Goal: Transaction & Acquisition: Purchase product/service

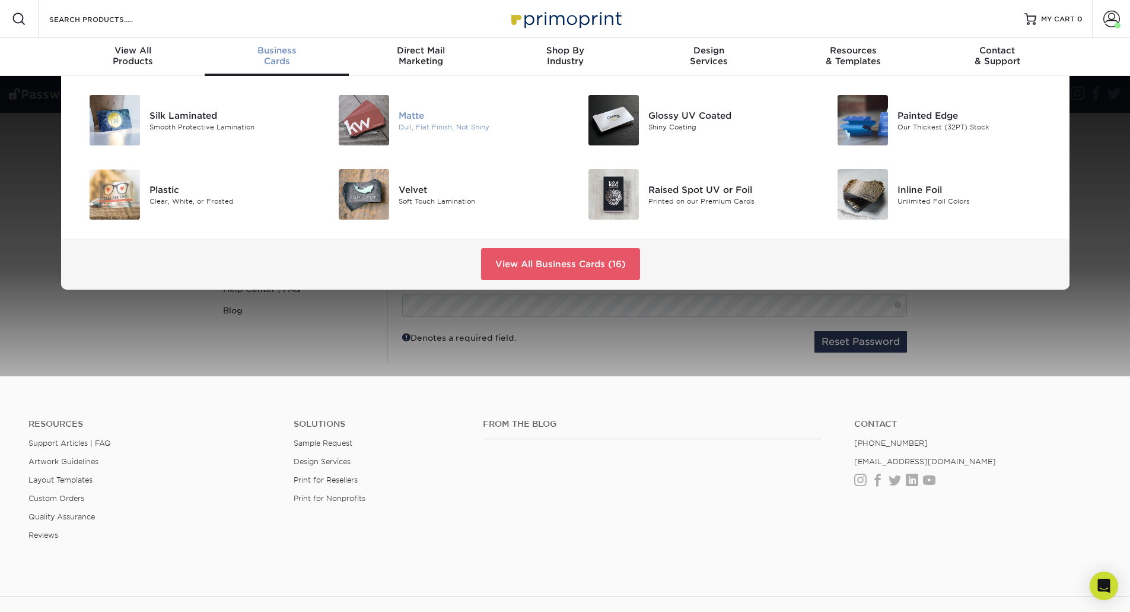
click at [411, 117] on div "Matte" at bounding box center [477, 115] width 157 height 13
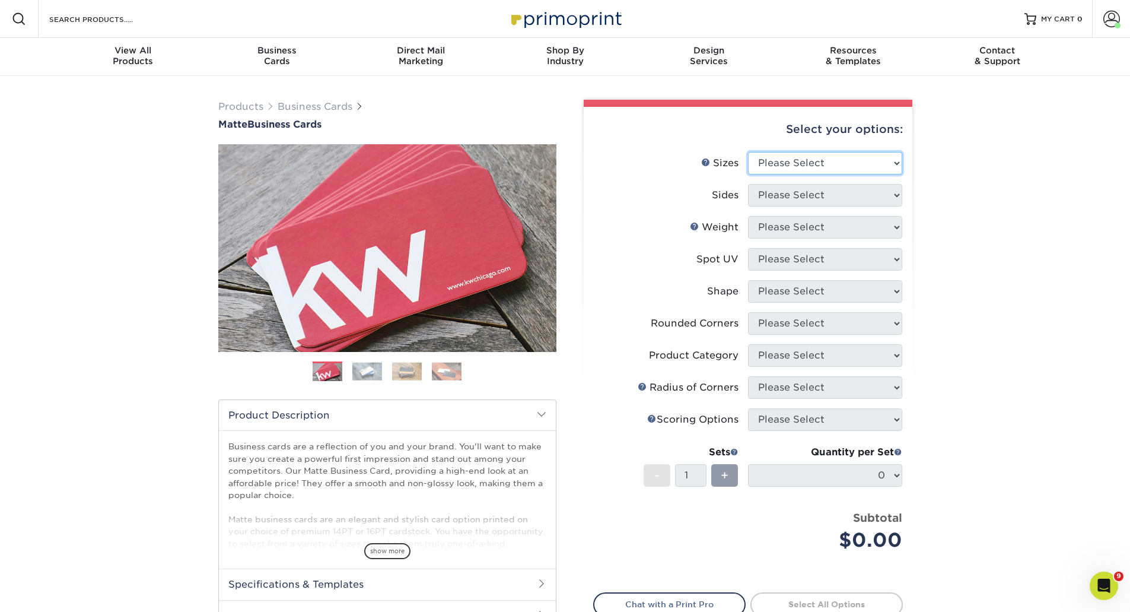
click at [781, 156] on select "Please Select 1.5" x 3.5" - Mini 1.75" x 3.5" - Mini 2" x 2" - Square 2" x 3" -…" at bounding box center [825, 163] width 154 height 23
select select "2.00x3.50"
click at [748, 152] on select "Please Select 1.5" x 3.5" - Mini 1.75" x 3.5" - Mini 2" x 2" - Square 2" x 3" -…" at bounding box center [825, 163] width 154 height 23
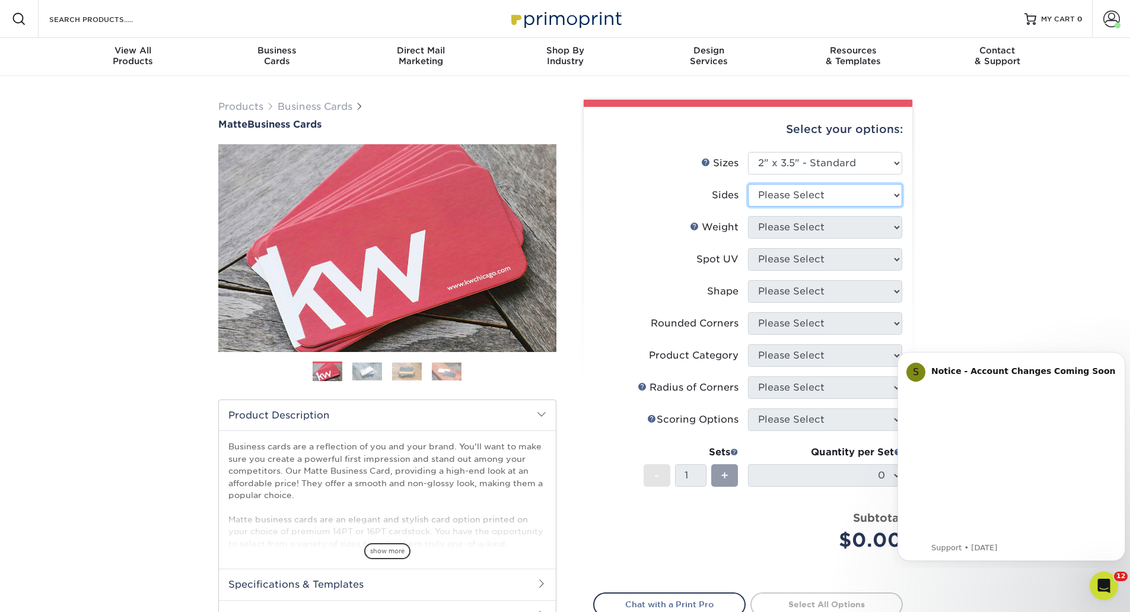
click at [783, 196] on select "Please Select Print Both Sides Print Front Only" at bounding box center [825, 195] width 154 height 23
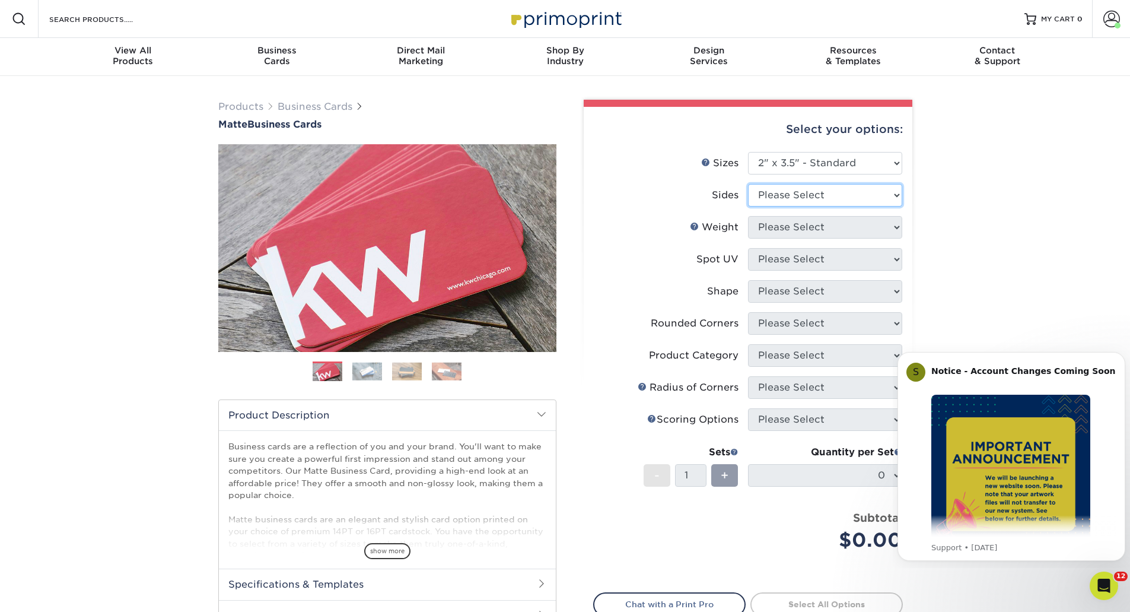
select select "13abbda7-1d64-4f25-8bb2-c179b224825d"
click at [748, 184] on select "Please Select Print Both Sides Print Front Only" at bounding box center [825, 195] width 154 height 23
drag, startPoint x: 768, startPoint y: 220, endPoint x: 768, endPoint y: 228, distance: 7.7
click at [768, 220] on select "Please Select 16PT 14PT" at bounding box center [825, 227] width 154 height 23
select select "16PT"
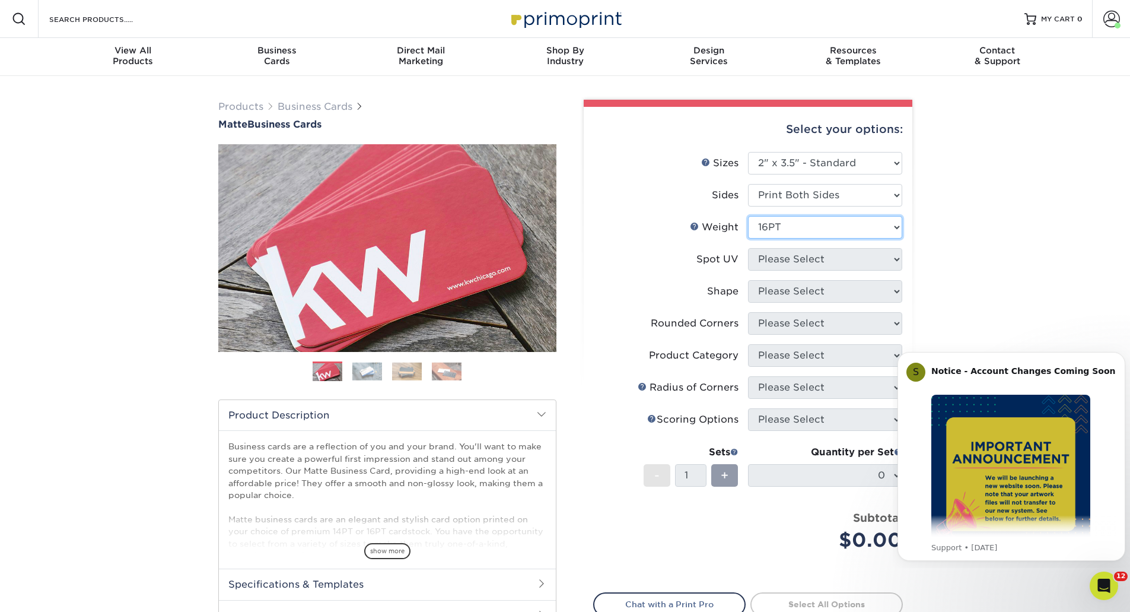
click at [748, 216] on select "Please Select 16PT 14PT" at bounding box center [825, 227] width 154 height 23
click at [777, 255] on select "Please Select No Spot UV Front and Back (Both Sides) Front Only Back Only" at bounding box center [825, 259] width 154 height 23
select select "3"
click at [748, 248] on select "Please Select No Spot UV Front and Back (Both Sides) Front Only Back Only" at bounding box center [825, 259] width 154 height 23
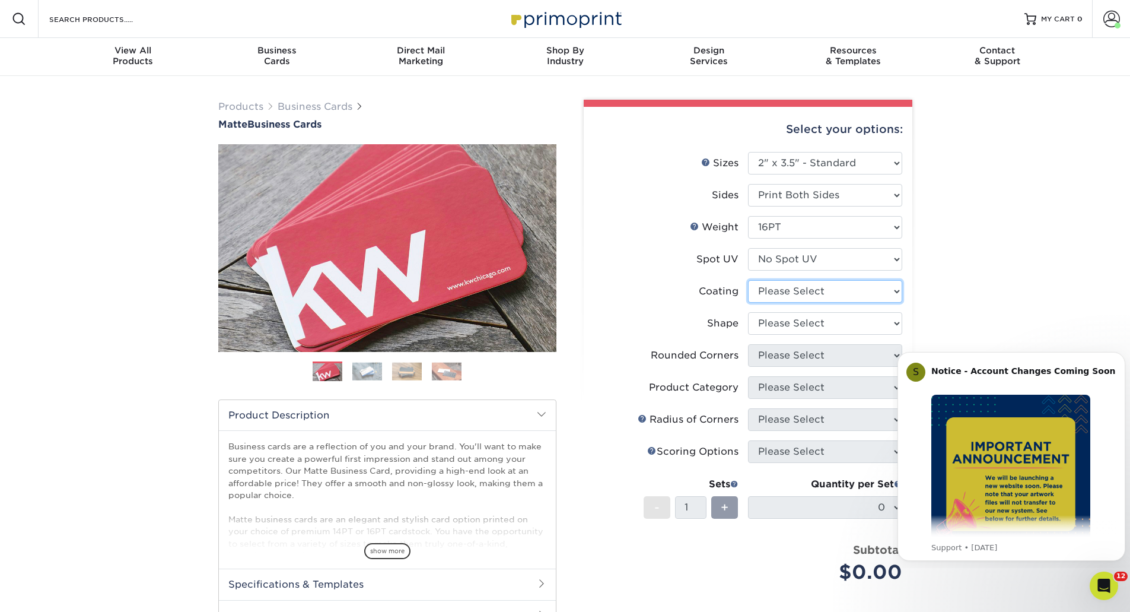
drag, startPoint x: 778, startPoint y: 291, endPoint x: 778, endPoint y: 299, distance: 7.7
click at [778, 291] on select at bounding box center [825, 291] width 154 height 23
select select "121bb7b5-3b4d-429f-bd8d-bbf80e953313"
click at [748, 280] on select at bounding box center [825, 291] width 154 height 23
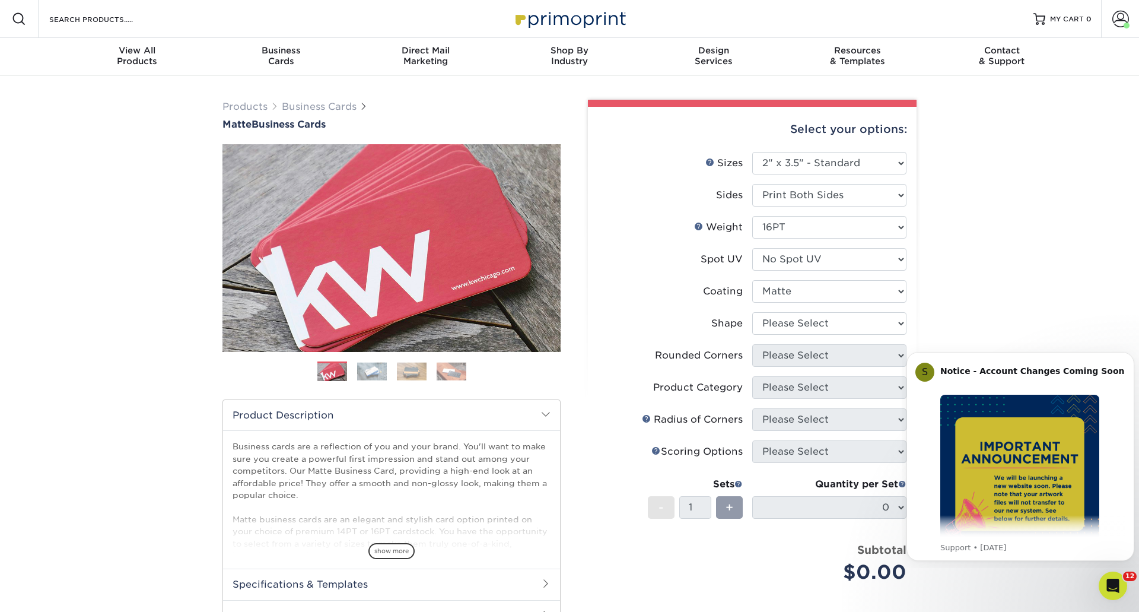
click at [0, 0] on div at bounding box center [0, 0] width 0 height 0
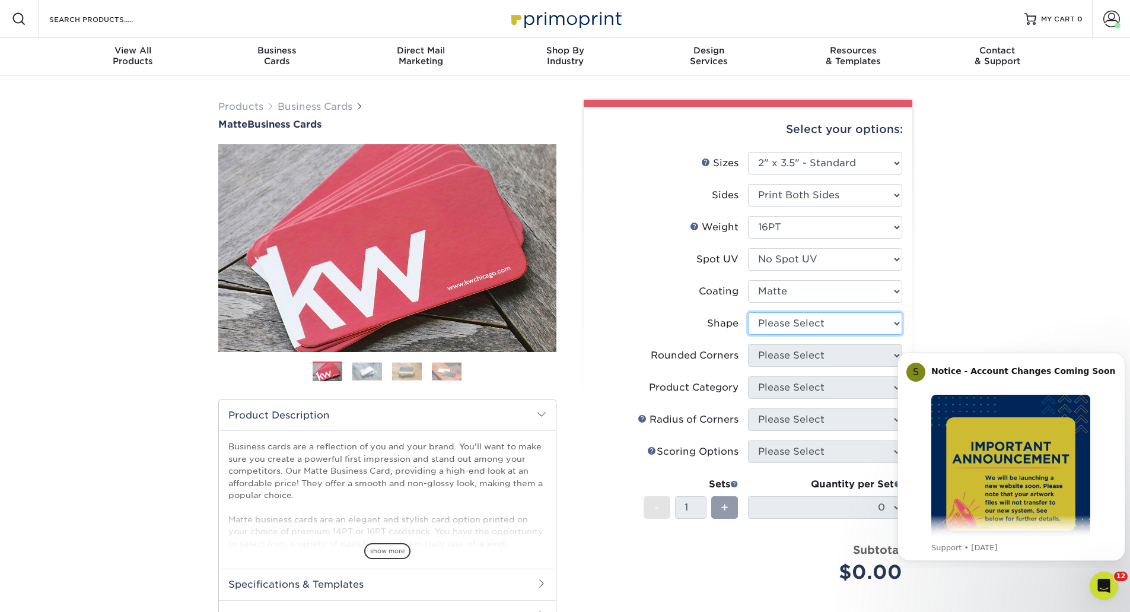
click at [779, 328] on select "Please Select Standard Oval" at bounding box center [825, 323] width 154 height 23
select select "standard"
click at [748, 312] on select "Please Select Standard Oval" at bounding box center [825, 323] width 154 height 23
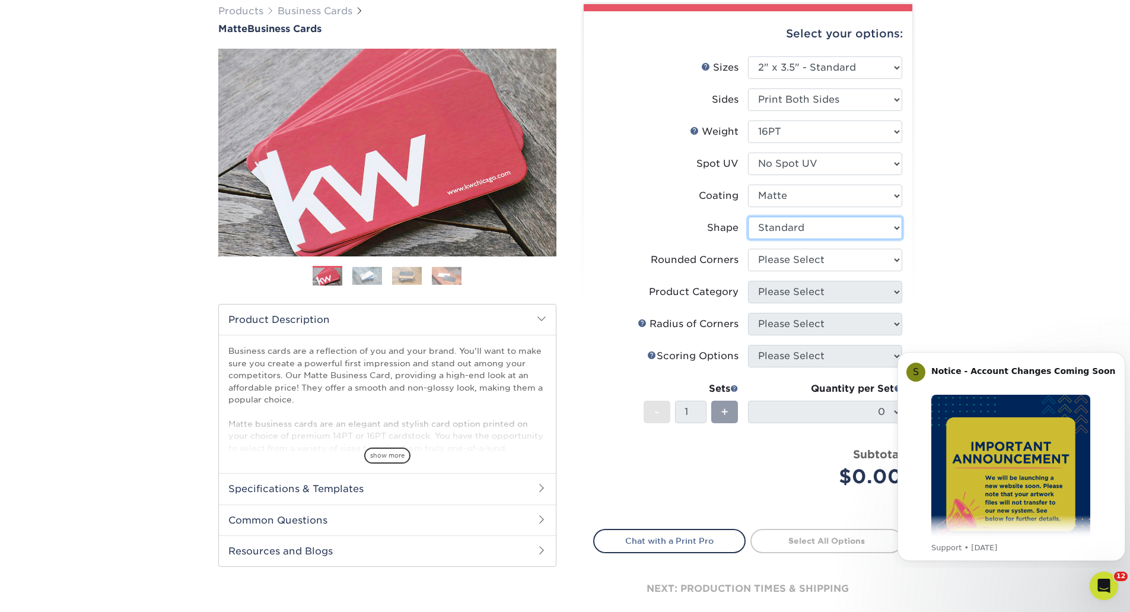
scroll to position [119, 0]
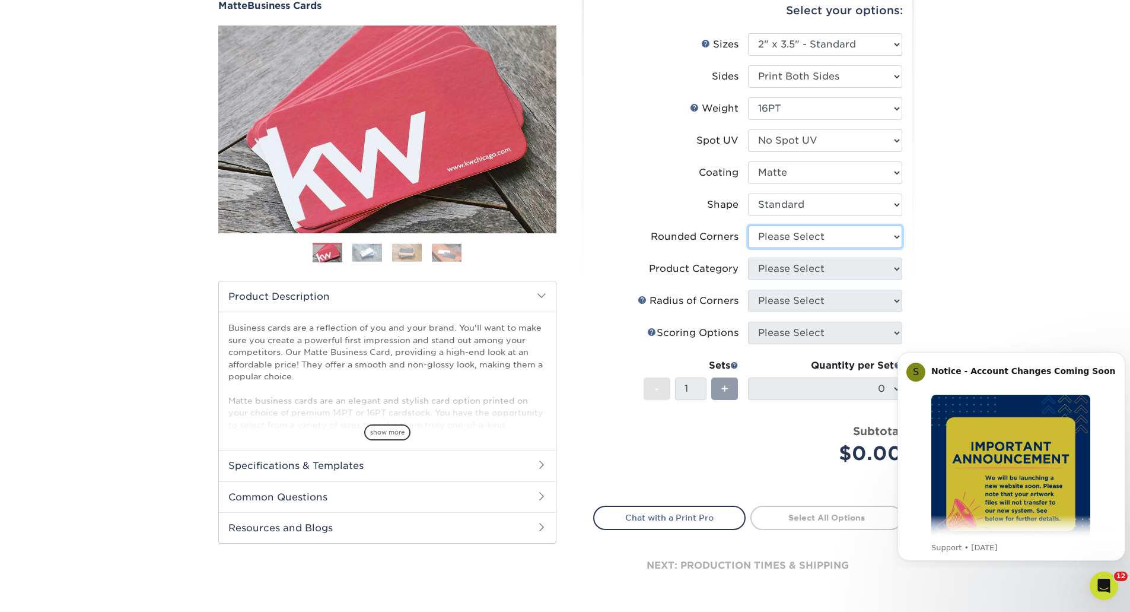
drag, startPoint x: 822, startPoint y: 233, endPoint x: 818, endPoint y: 243, distance: 10.7
click at [822, 233] on select "Please Select Yes - Round 2 Corners Yes - Round 4 Corners No" at bounding box center [825, 236] width 154 height 23
select select "0"
click at [748, 225] on select "Please Select Yes - Round 2 Corners Yes - Round 4 Corners No" at bounding box center [825, 236] width 154 height 23
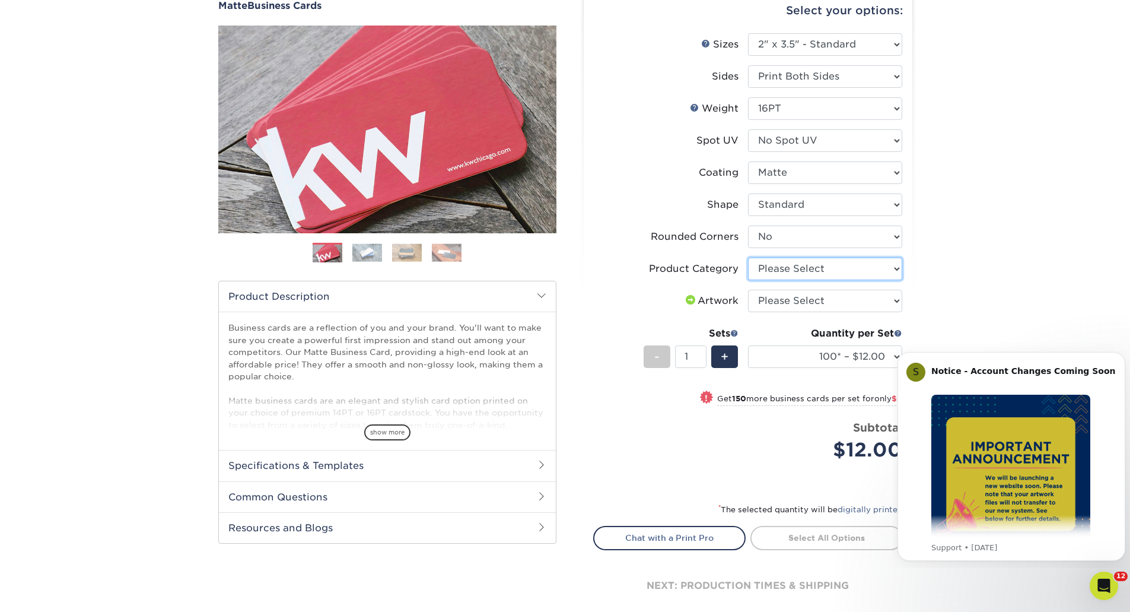
click at [782, 265] on select "Please Select Business Cards" at bounding box center [825, 268] width 154 height 23
select select "3b5148f1-0588-4f88-a218-97bcfdce65c1"
click at [748, 257] on select "Please Select Business Cards" at bounding box center [825, 268] width 154 height 23
click at [783, 302] on select "Please Select I will upload files I need a design - $100" at bounding box center [825, 301] width 154 height 23
select select "upload"
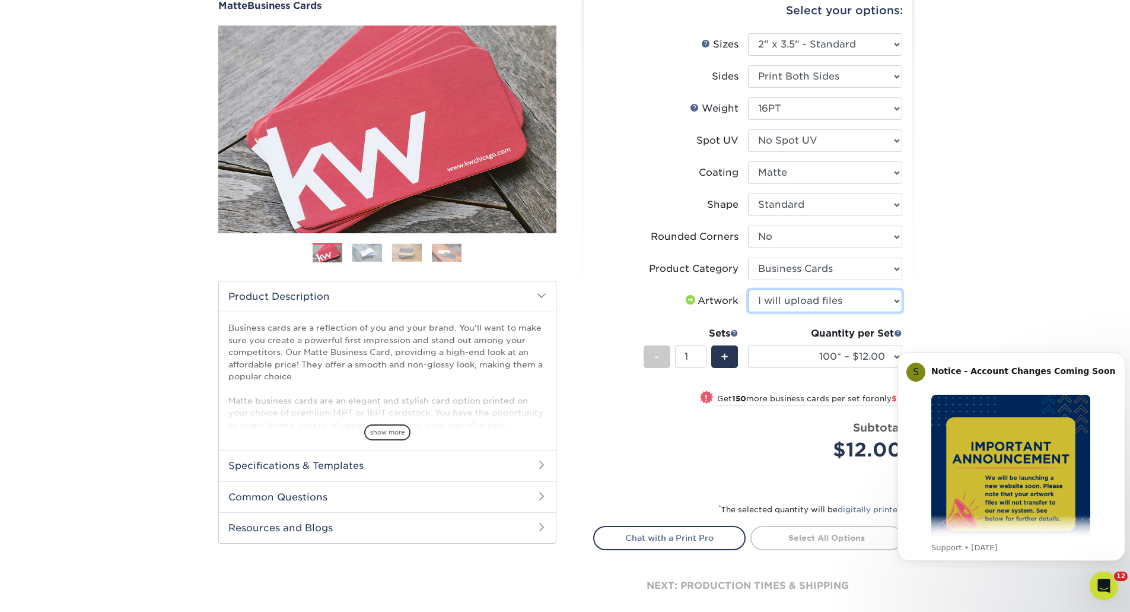
click at [748, 290] on select "Please Select I will upload files I need a design - $100" at bounding box center [825, 301] width 154 height 23
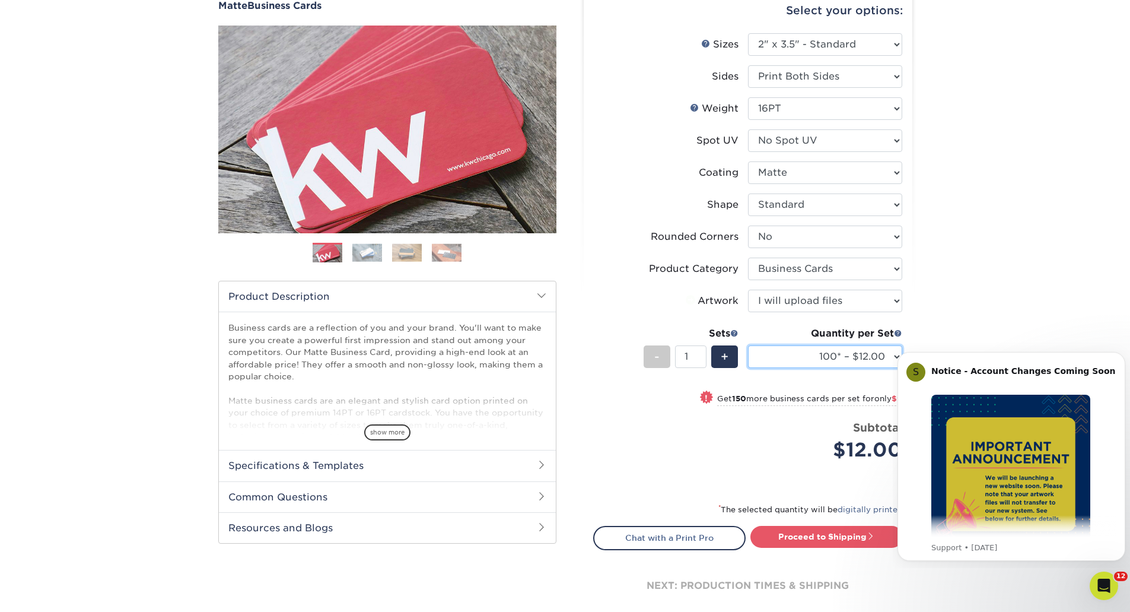
click at [794, 352] on select "100* – $12.00 250* – $21.00 500 – $42.00 1000 – $53.00 2500 – $95.00 5000 – $18…" at bounding box center [825, 356] width 154 height 23
click at [748, 345] on select "100* – $12.00 250* – $21.00 500 – $42.00 1000 – $53.00 2500 – $95.00 5000 – $18…" at bounding box center [825, 356] width 154 height 23
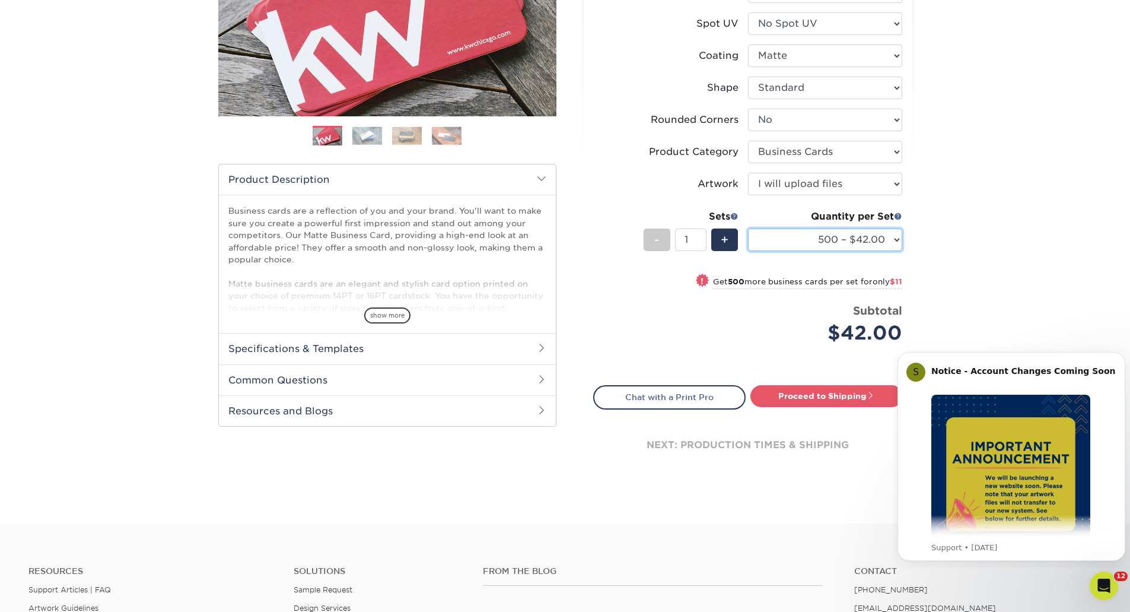
scroll to position [237, 0]
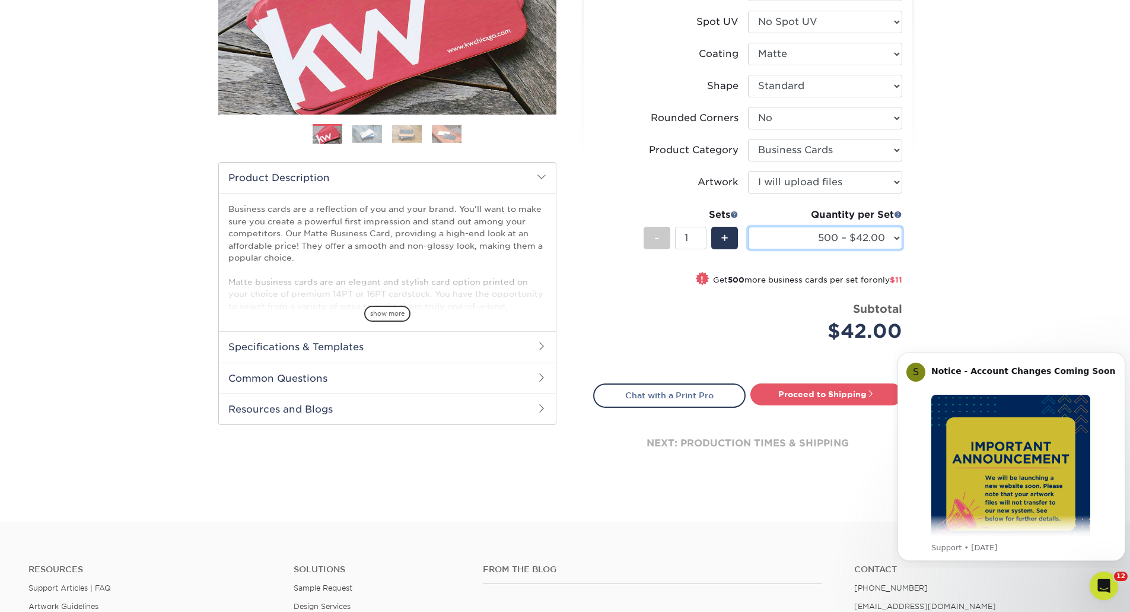
click at [890, 239] on select "100* – $12.00 250* – $21.00 500 – $42.00 1000 – $53.00 2500 – $95.00 5000 – $18…" at bounding box center [825, 238] width 154 height 23
select select "1000 – $53.00"
click at [748, 227] on select "100* – $12.00 250* – $21.00 500 – $42.00 1000 – $53.00 2500 – $95.00 5000 – $18…" at bounding box center [825, 238] width 154 height 23
click at [729, 234] on div "+" at bounding box center [724, 238] width 27 height 23
type input "2"
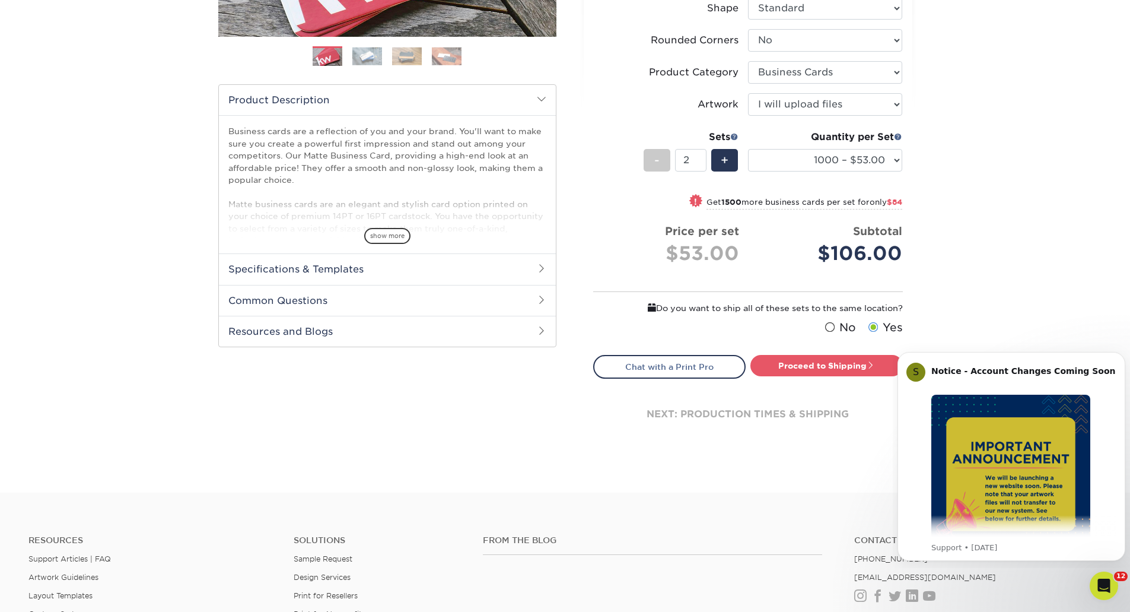
scroll to position [356, 0]
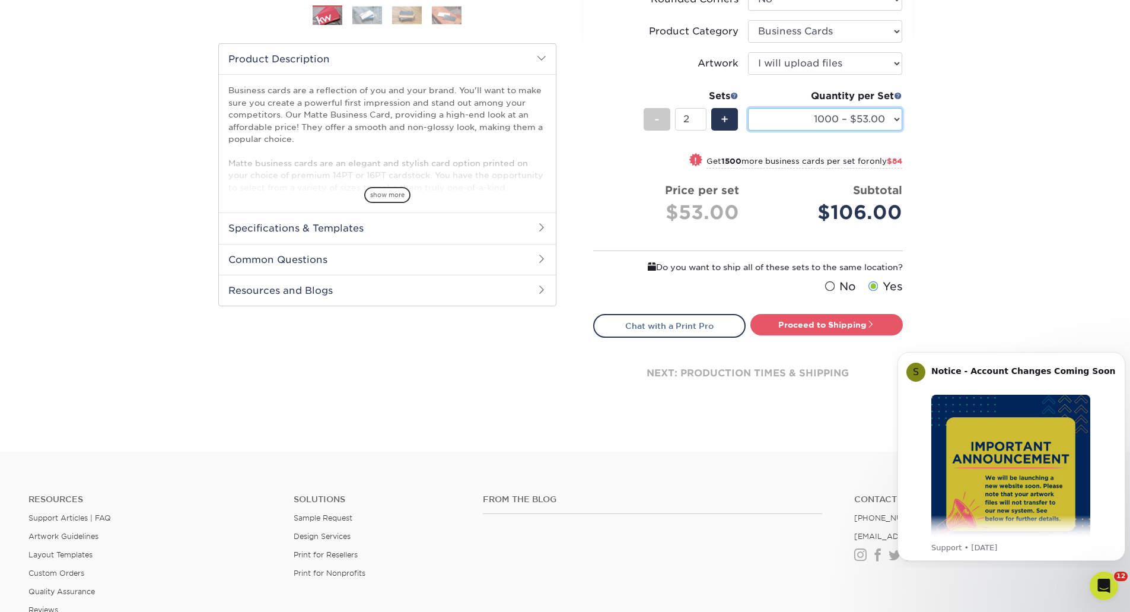
click at [865, 121] on select "100* – $12.00 250* – $21.00 500 – $42.00 1000 – $53.00 2500 – $95.00 5000 – $18…" at bounding box center [825, 119] width 154 height 23
click at [748, 108] on select "100* – $12.00 250* – $21.00 500 – $42.00 1000 – $53.00 2500 – $95.00 5000 – $18…" at bounding box center [825, 119] width 154 height 23
click at [844, 323] on link "Proceed to Shipping" at bounding box center [827, 324] width 152 height 21
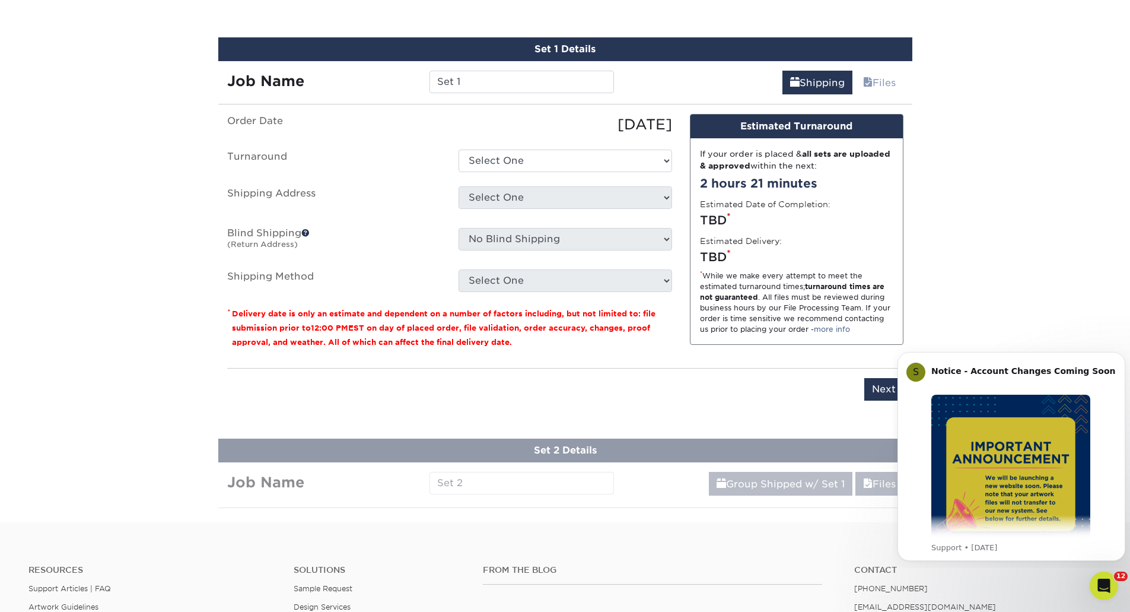
scroll to position [701, 0]
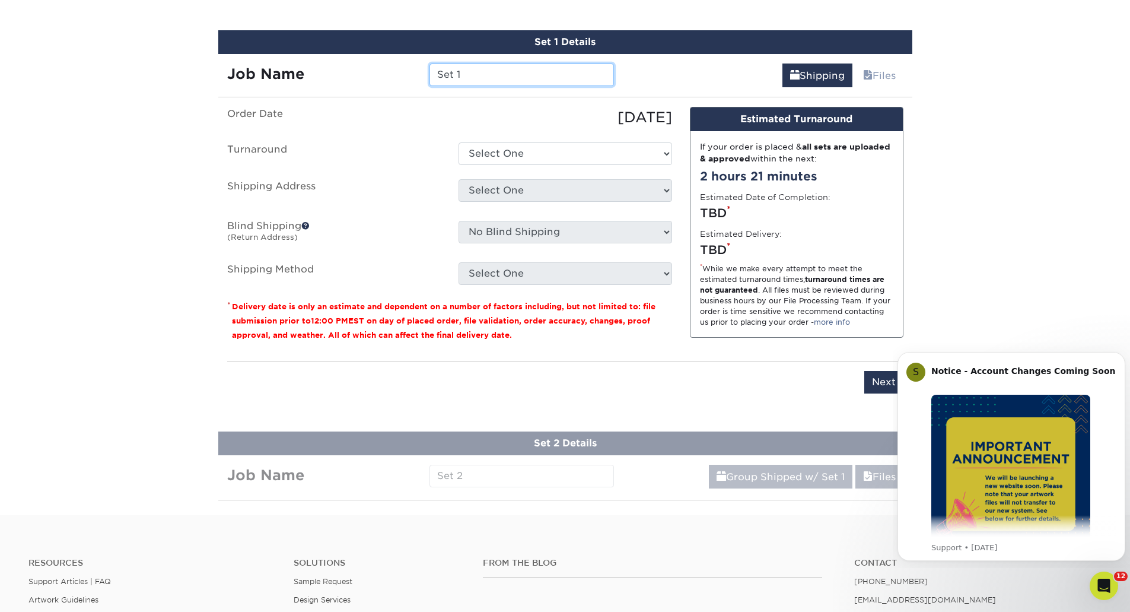
click at [468, 74] on input "Set 1" at bounding box center [522, 74] width 185 height 23
drag, startPoint x: 476, startPoint y: 75, endPoint x: 402, endPoint y: 69, distance: 74.4
click at [403, 70] on div "Job Name Set 1" at bounding box center [420, 74] width 405 height 23
type input "V5X Bag Insert 1"
click at [514, 153] on select "Select One 2-4 Business Days 2 Day Next Business Day" at bounding box center [566, 153] width 214 height 23
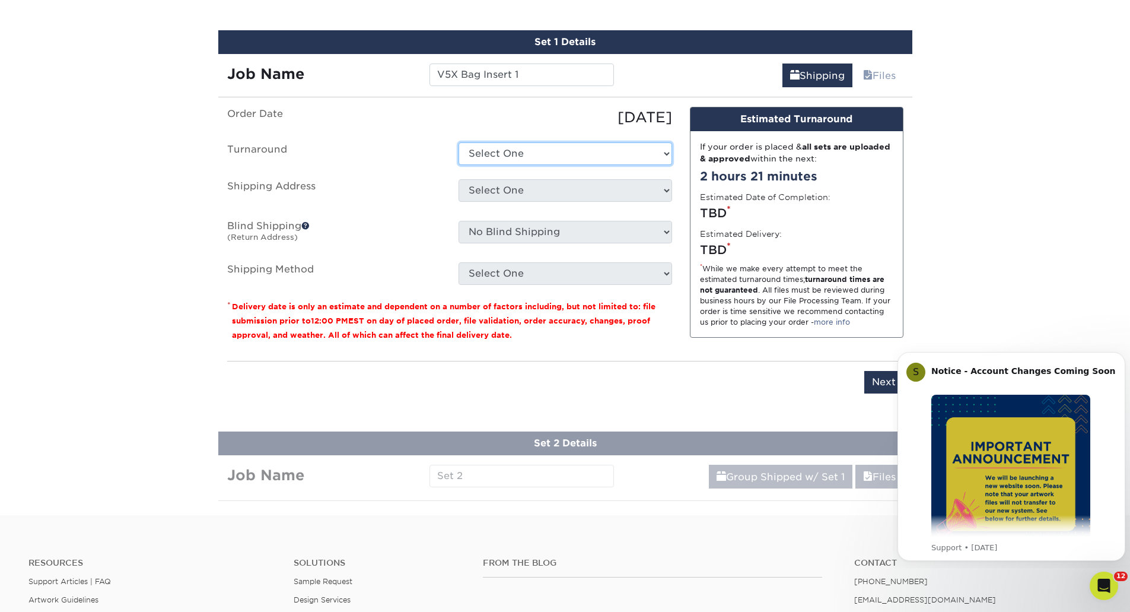
select select "2167d3a5-02fc-4384-86ce-e339e30b5e03"
click at [459, 142] on select "Select One 2-4 Business Days 2 Day Next Business Day" at bounding box center [566, 153] width 214 height 23
click at [507, 195] on select "Select One Home Home Home Riverside + Add New Address" at bounding box center [566, 190] width 214 height 23
select select "111762"
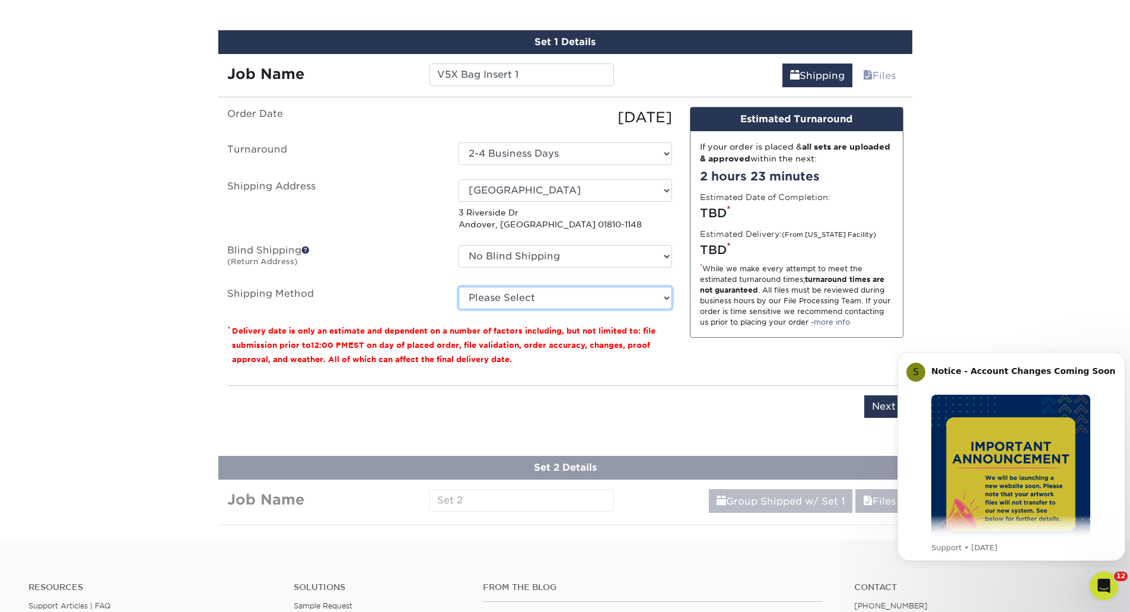
click at [528, 295] on select "Please Select Ground Shipping (+$14.95) 3 Day Shipping Service (+$15.33) 2 Day …" at bounding box center [566, 298] width 214 height 23
select select "03"
click at [459, 287] on select "Please Select Ground Shipping (+$14.95) 3 Day Shipping Service (+$15.33) 2 Day …" at bounding box center [566, 298] width 214 height 23
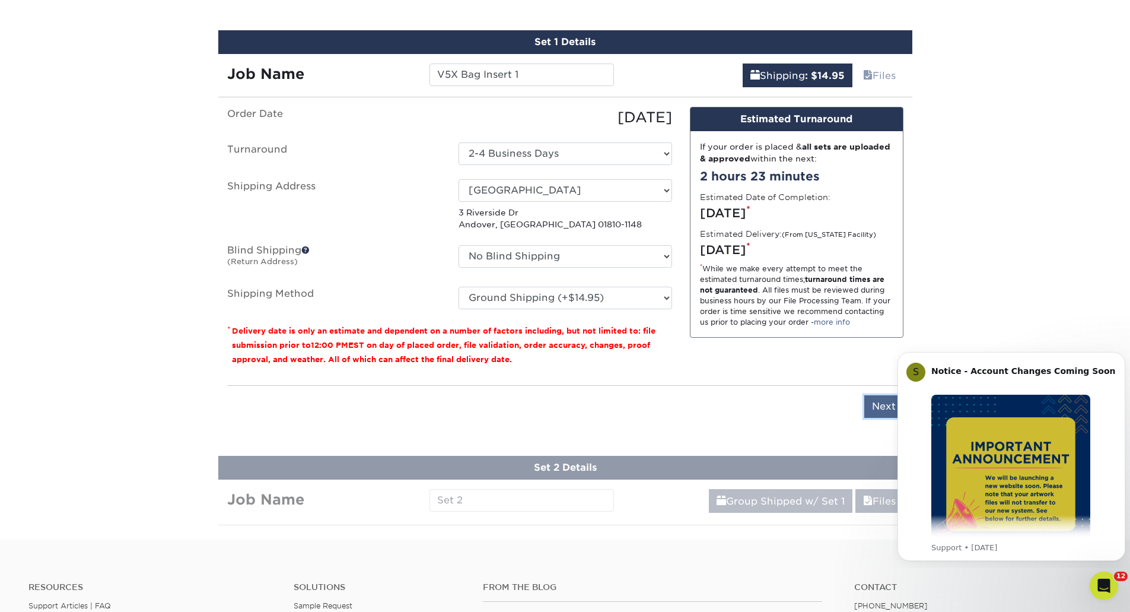
click at [878, 414] on input "Next" at bounding box center [883, 406] width 39 height 23
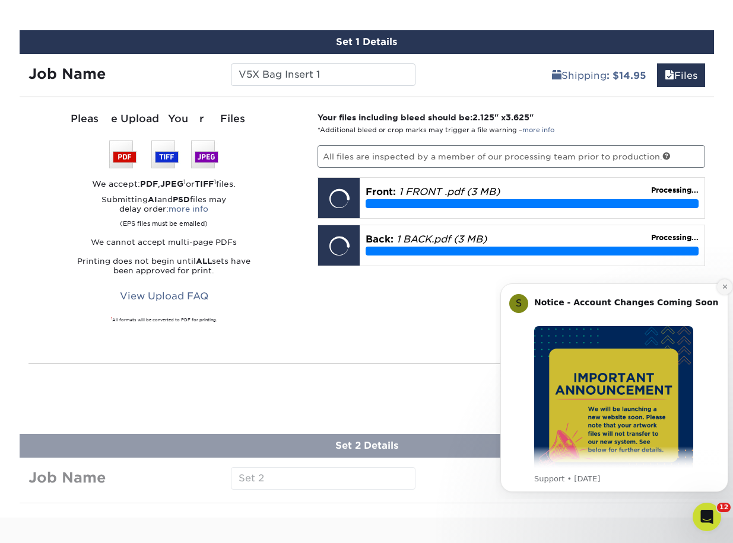
click at [720, 289] on button "Dismiss notification" at bounding box center [724, 286] width 15 height 15
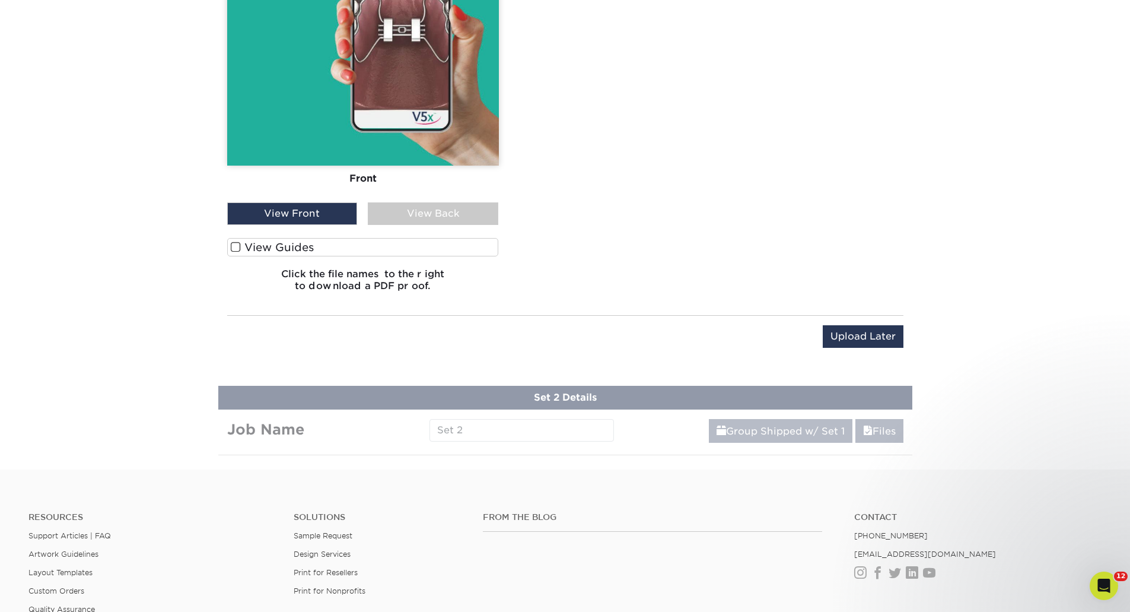
scroll to position [1117, 0]
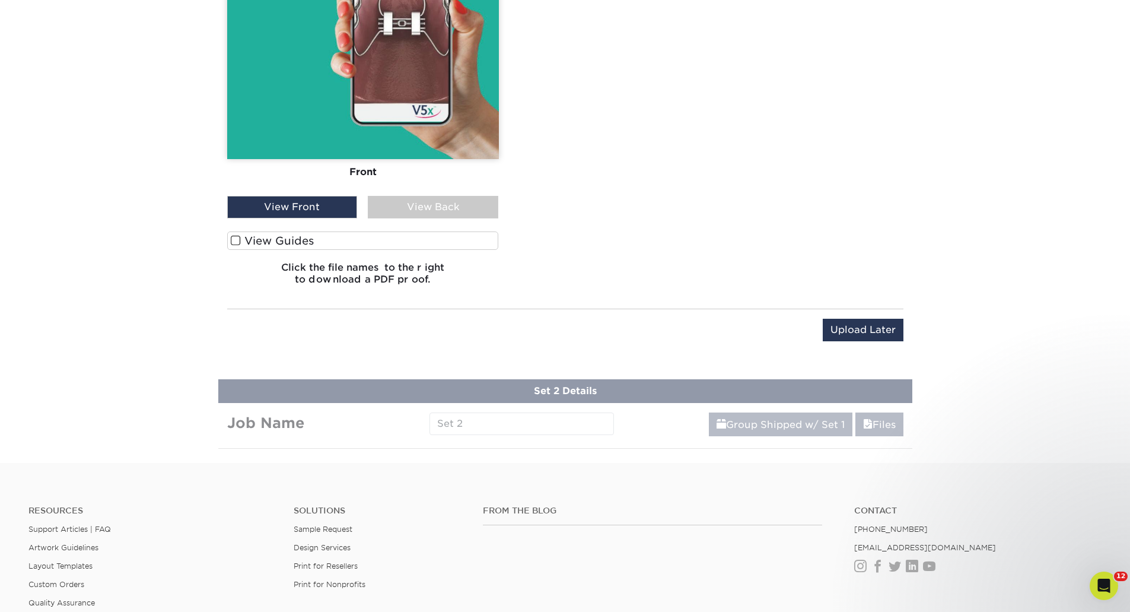
click at [413, 214] on div "View Back" at bounding box center [433, 207] width 131 height 23
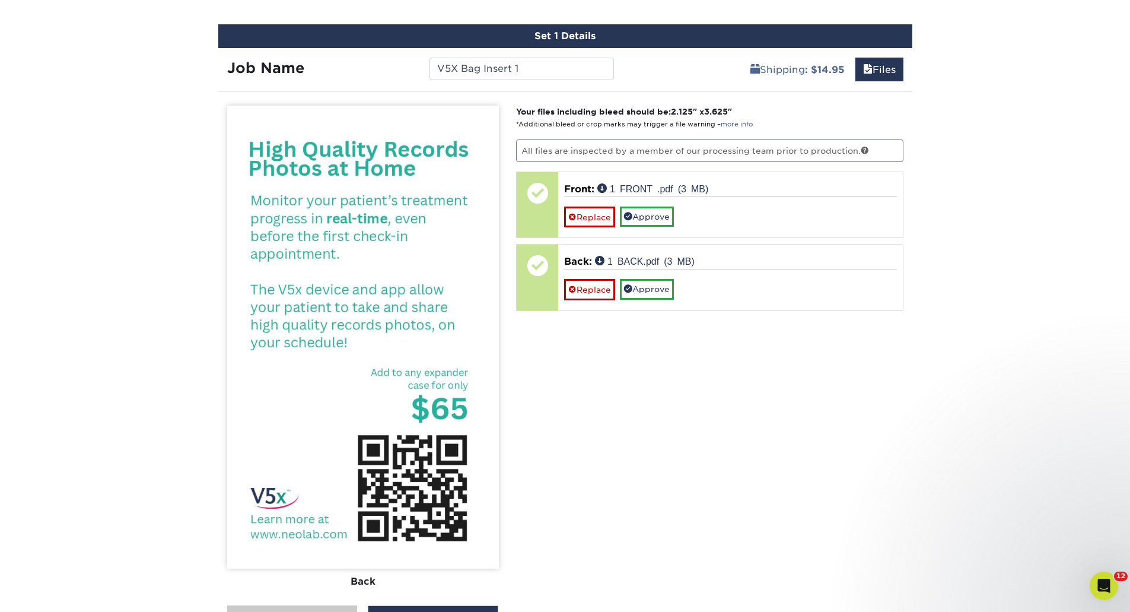
scroll to position [701, 0]
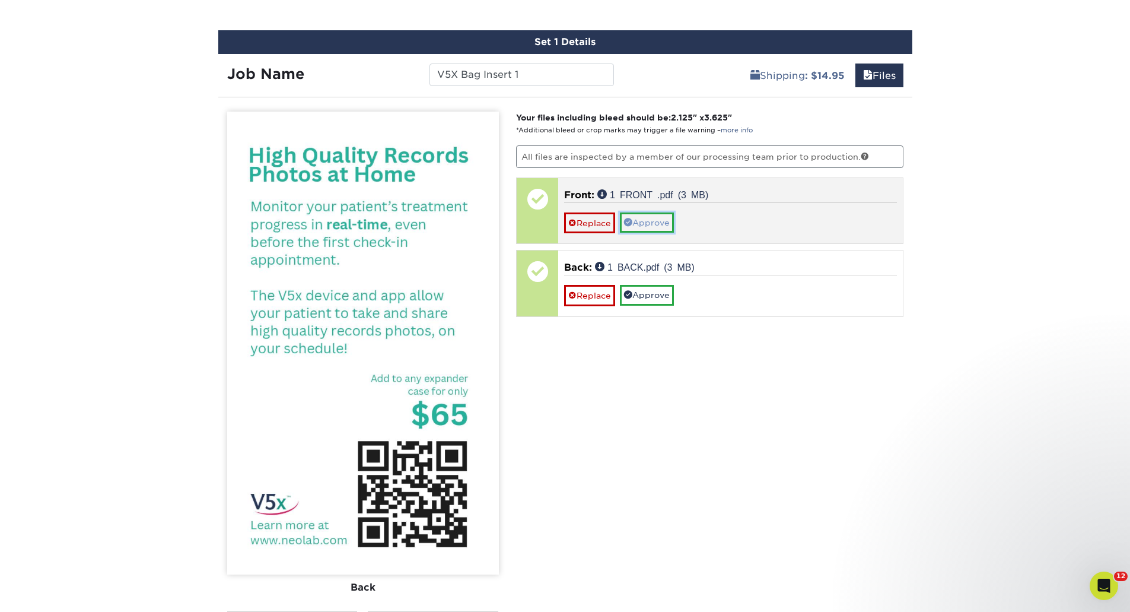
click at [651, 225] on link "Approve" at bounding box center [647, 222] width 54 height 20
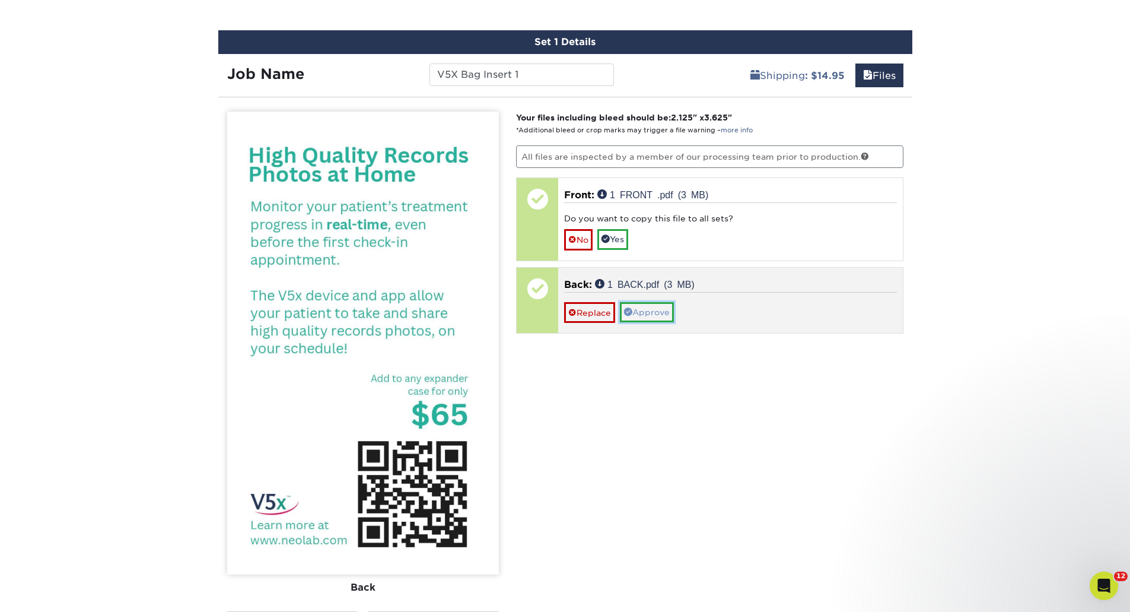
click at [650, 307] on link "Approve" at bounding box center [647, 312] width 54 height 20
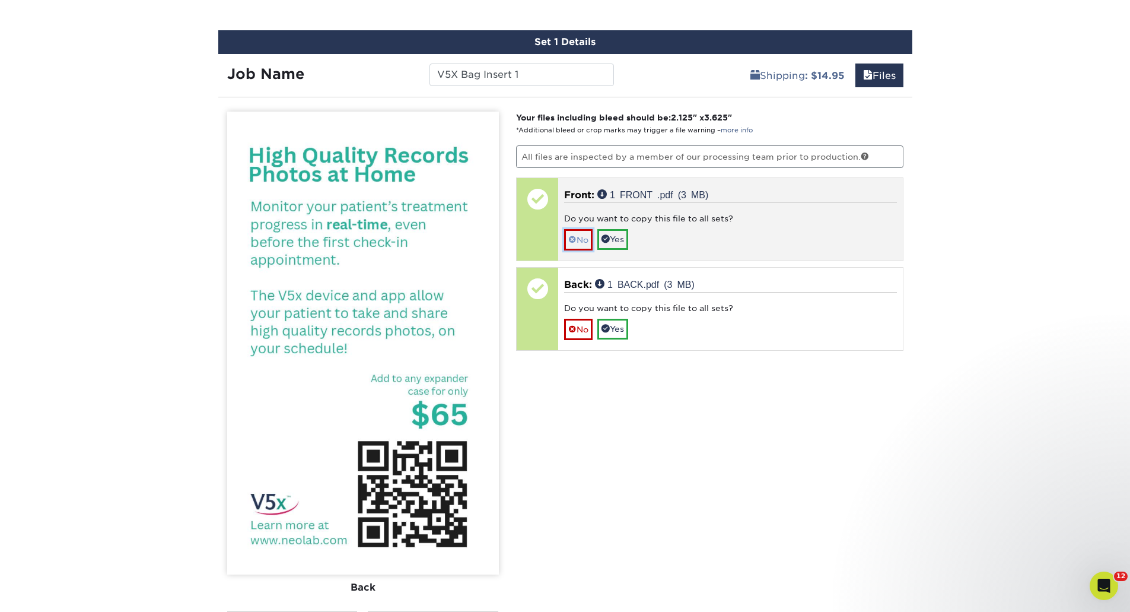
click at [582, 240] on link "No" at bounding box center [578, 239] width 28 height 21
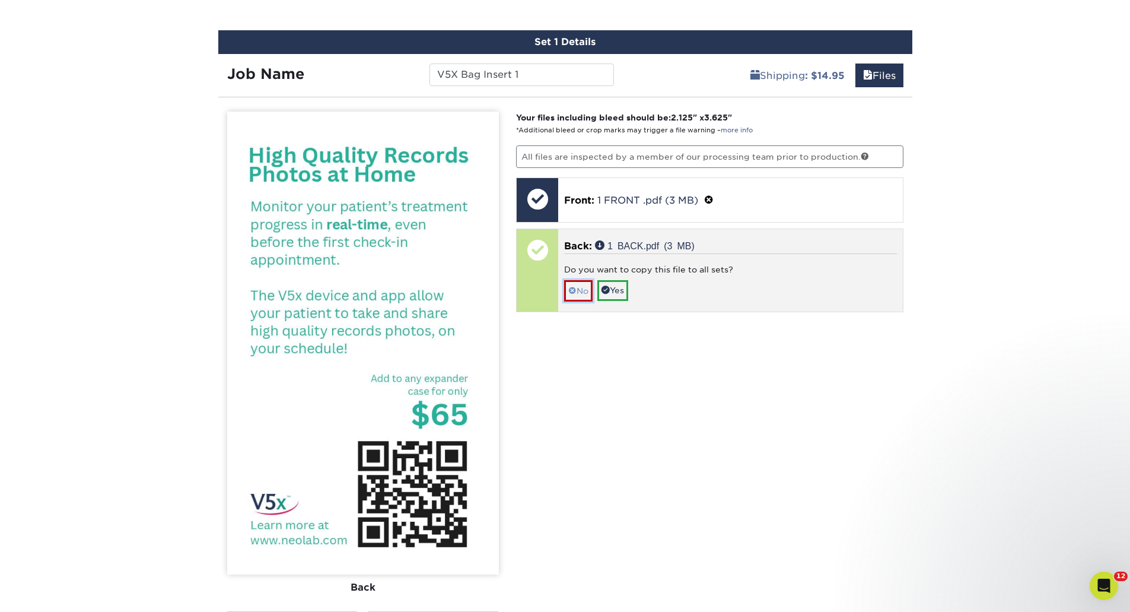
click at [582, 288] on link "No" at bounding box center [578, 290] width 28 height 21
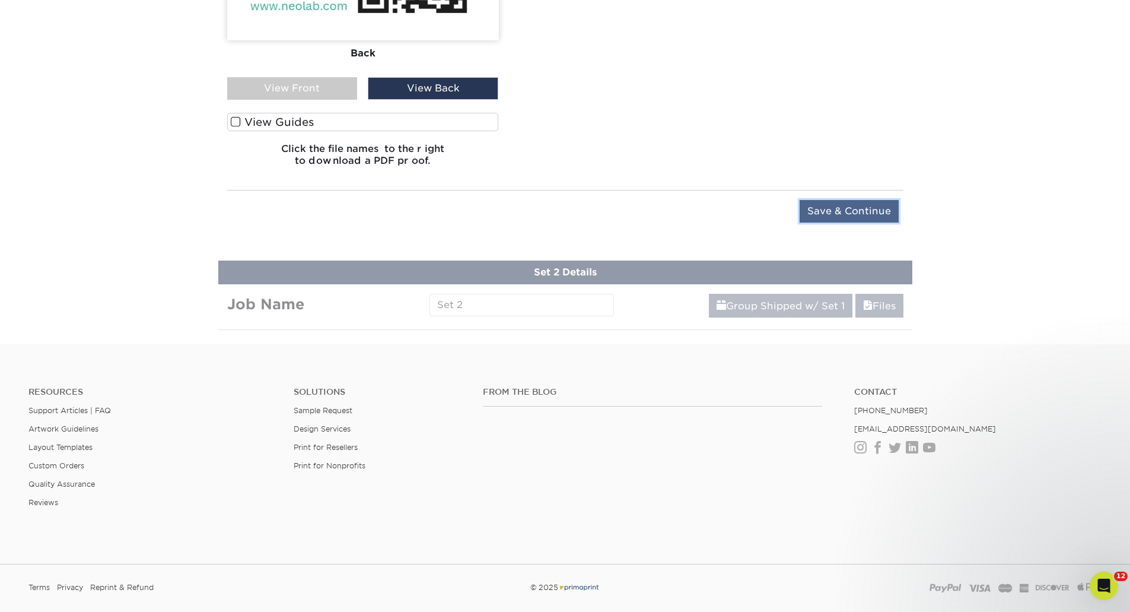
click at [834, 212] on input "Save & Continue" at bounding box center [849, 211] width 99 height 23
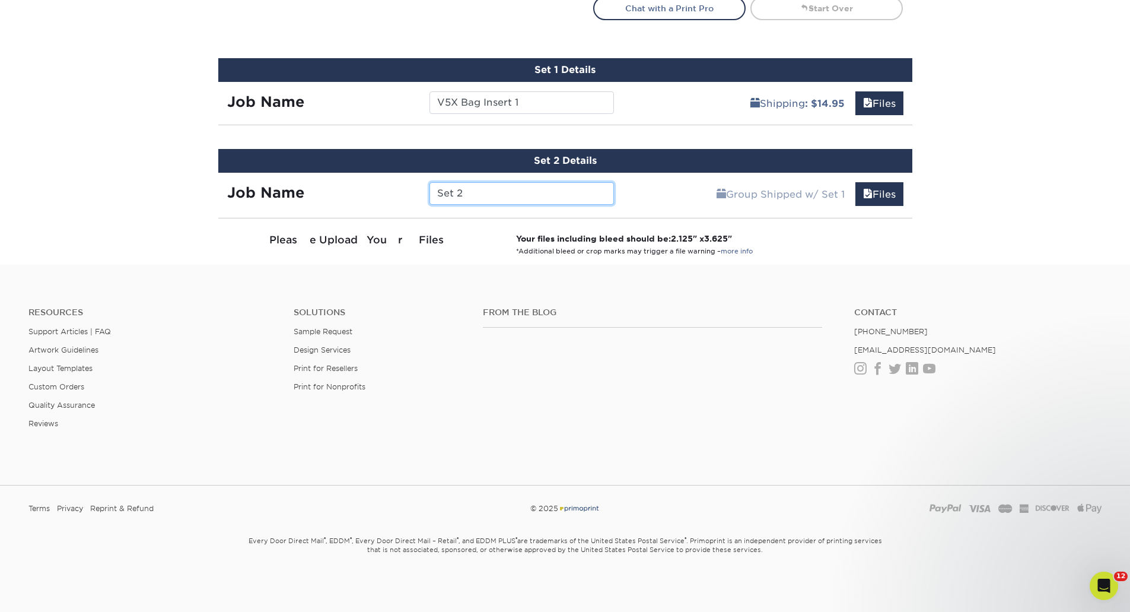
scroll to position [824, 0]
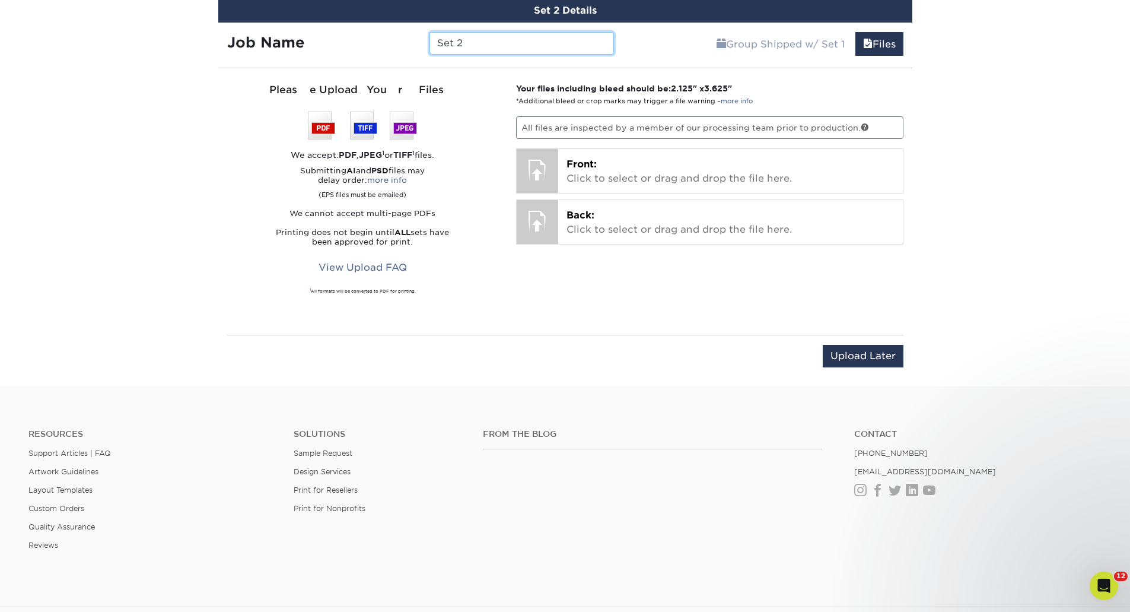
drag, startPoint x: 481, startPoint y: 50, endPoint x: 421, endPoint y: 48, distance: 59.4
click at [421, 48] on div "Set 2" at bounding box center [522, 43] width 202 height 23
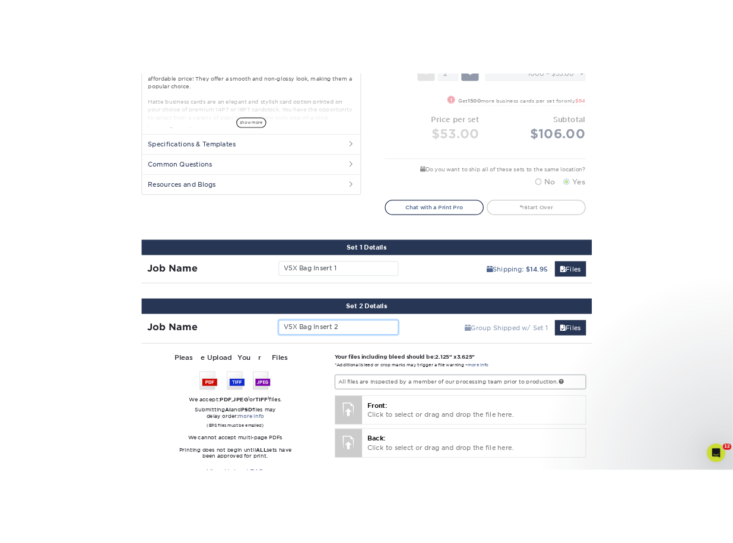
scroll to position [653, 0]
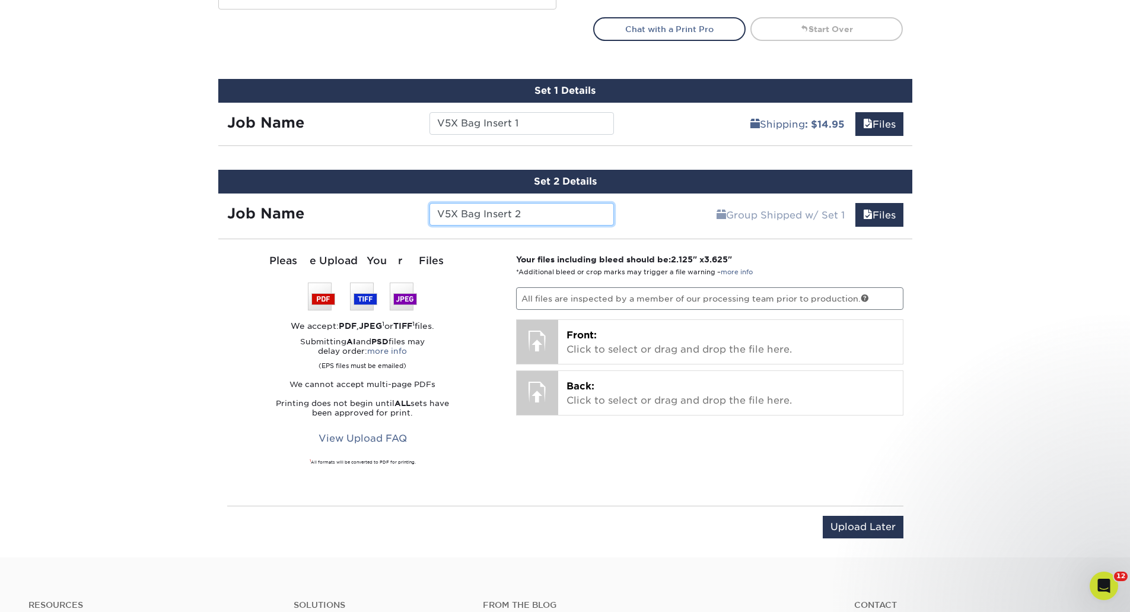
type input "V5X Bag Insert 2"
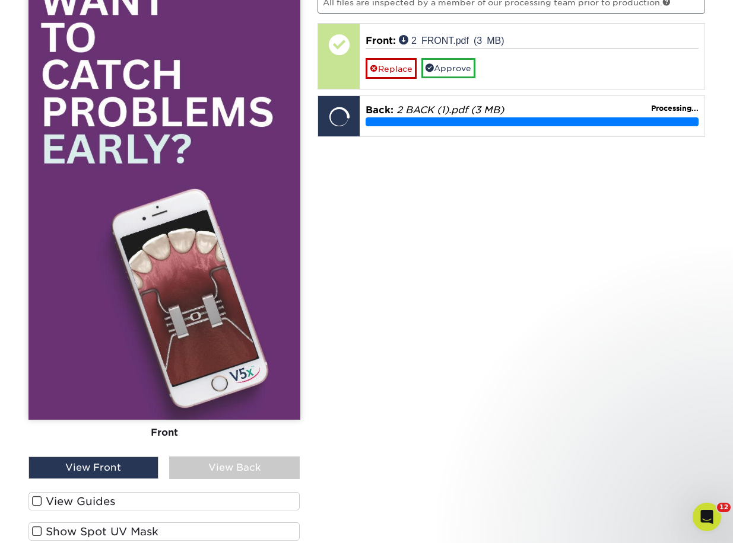
scroll to position [949, 0]
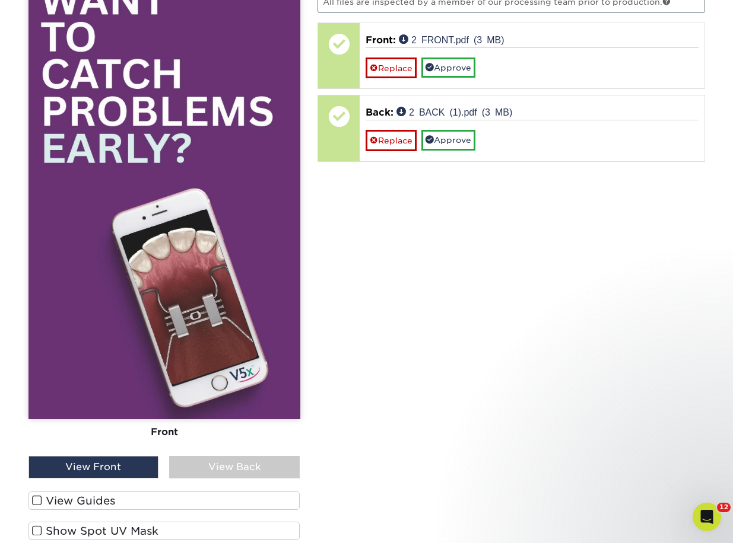
click at [240, 465] on div "View Back" at bounding box center [234, 467] width 131 height 23
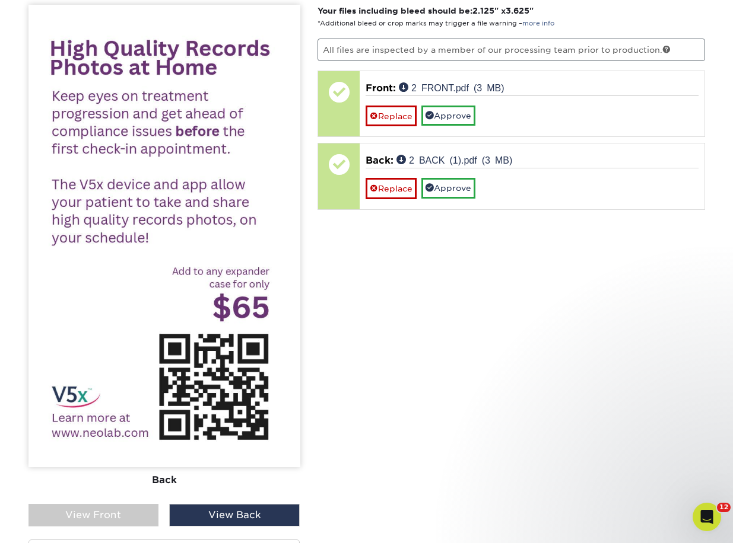
scroll to position [890, 0]
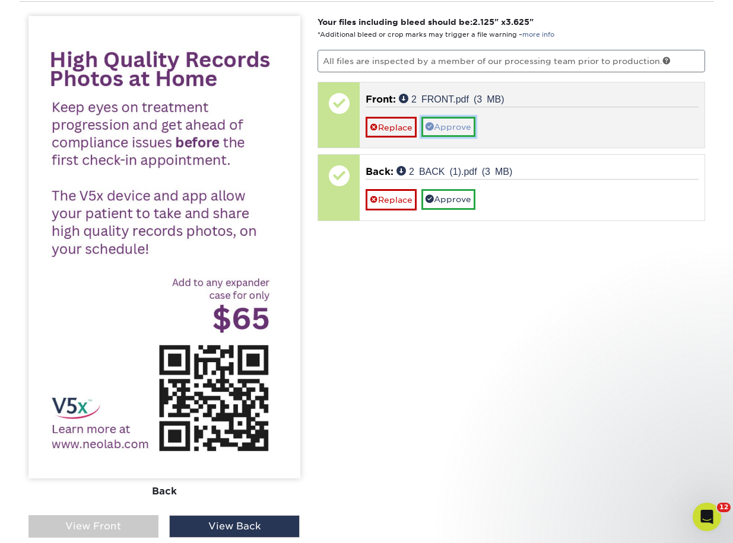
click at [463, 126] on link "Approve" at bounding box center [448, 127] width 54 height 20
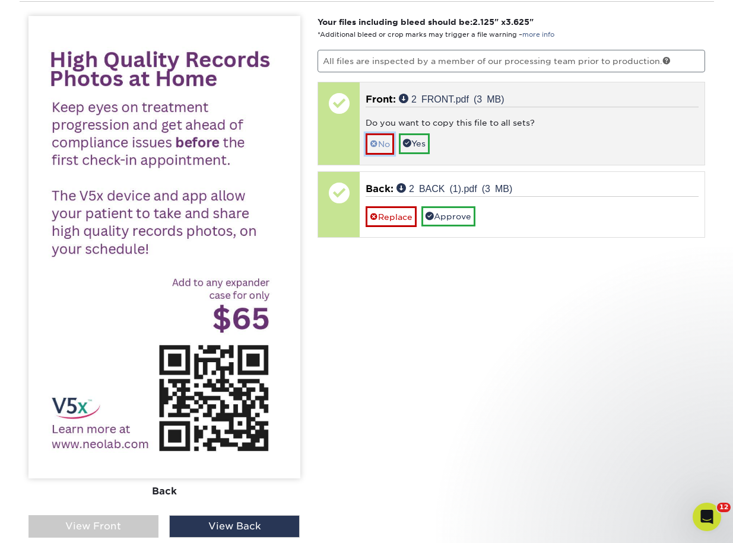
click at [377, 142] on link "No" at bounding box center [379, 143] width 28 height 21
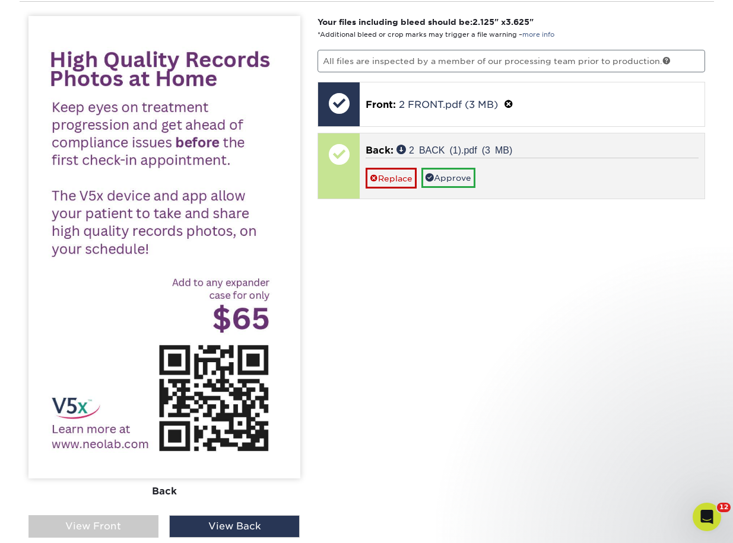
click at [447, 188] on div "Back: 2 BACK (1).pdf (3 MB) Replace Approve" at bounding box center [532, 165] width 345 height 65
click at [444, 180] on link "Approve" at bounding box center [448, 178] width 54 height 20
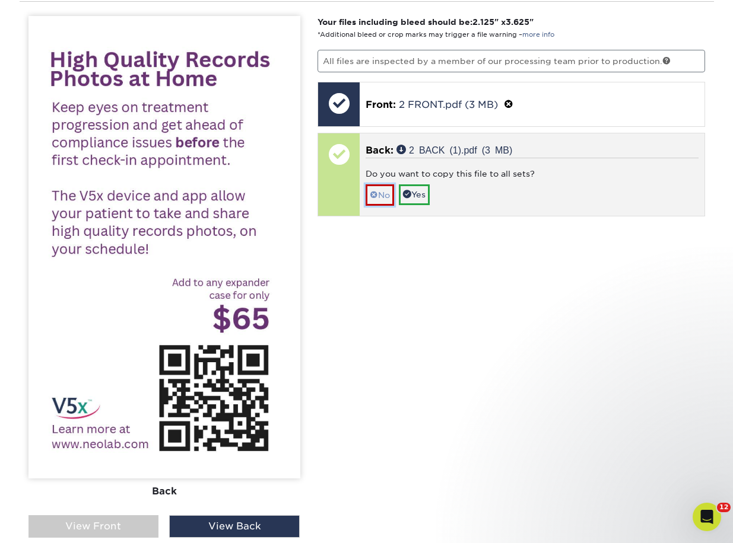
click at [371, 198] on span at bounding box center [374, 194] width 8 height 9
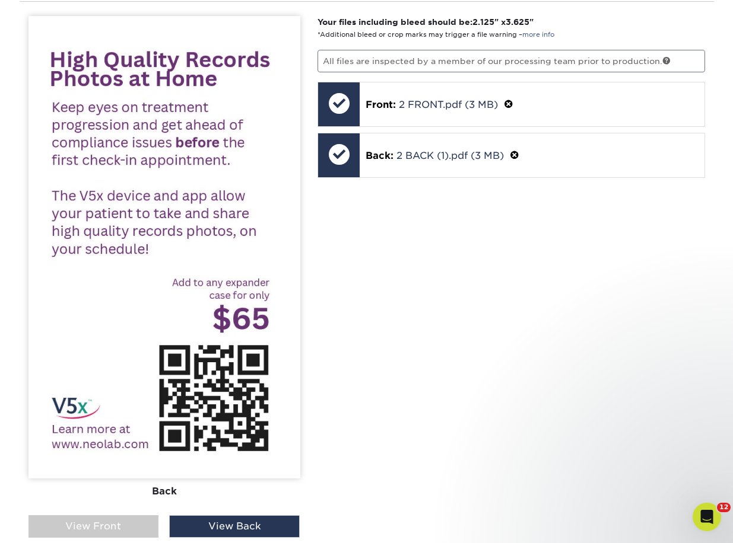
click at [454, 277] on div "Your files including bleed should be: 2.125 " x 3.625 " *Additional bleed or cr…" at bounding box center [511, 345] width 405 height 659
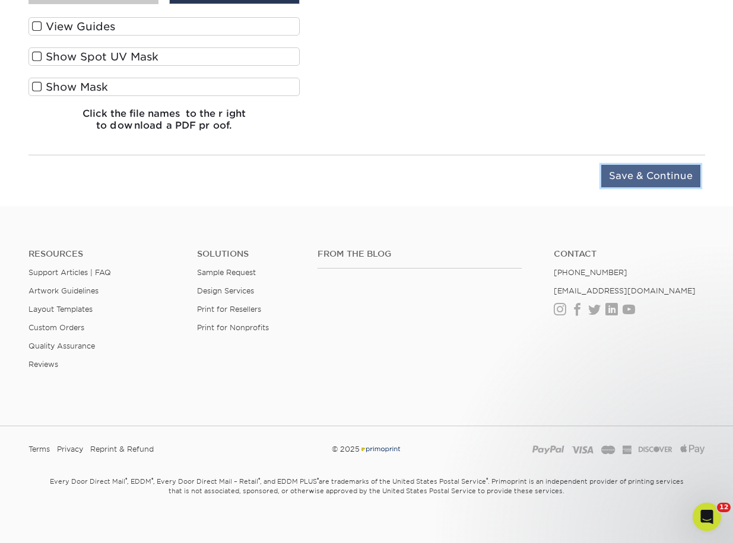
click at [640, 167] on input "Save & Continue" at bounding box center [650, 176] width 99 height 23
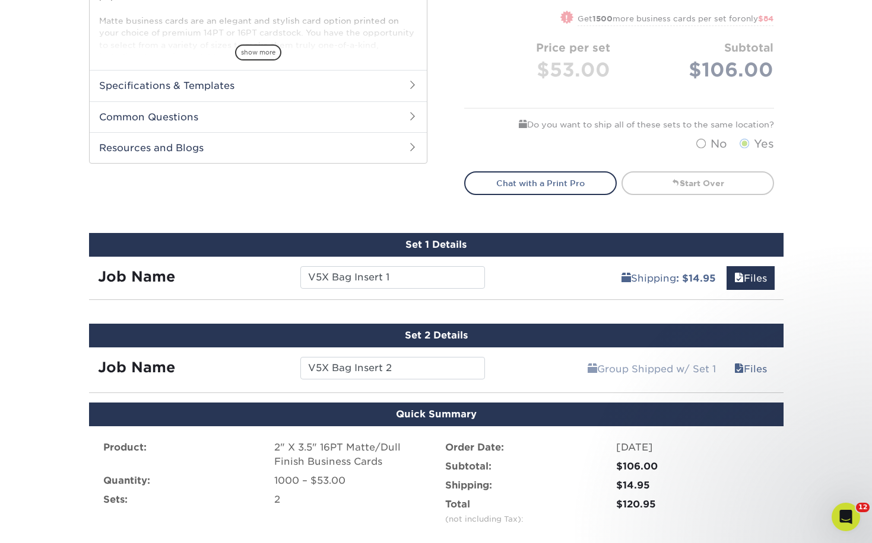
scroll to position [653, 0]
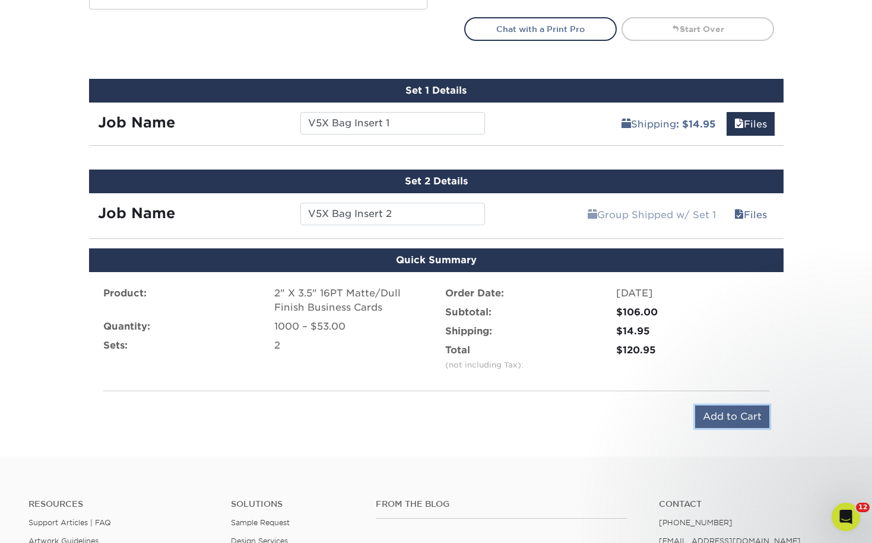
click at [746, 418] on input "Add to Cart" at bounding box center [732, 417] width 74 height 23
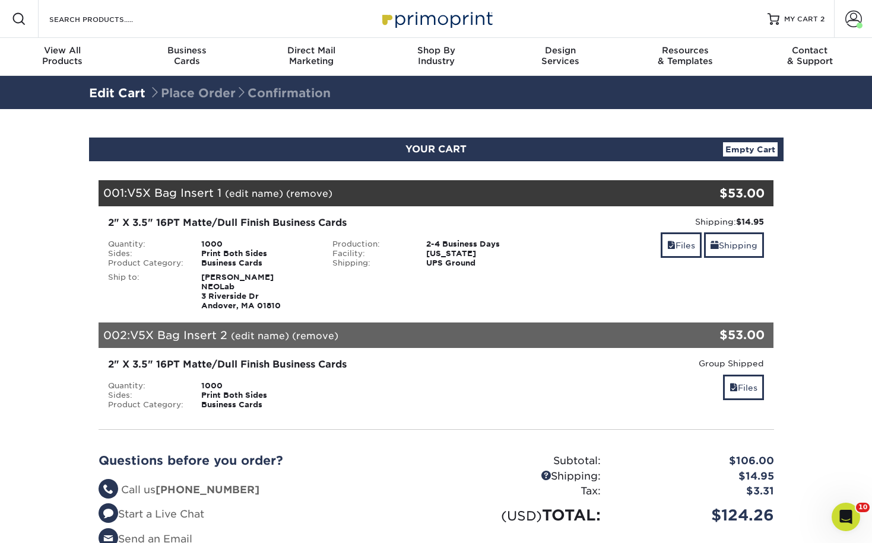
scroll to position [178, 0]
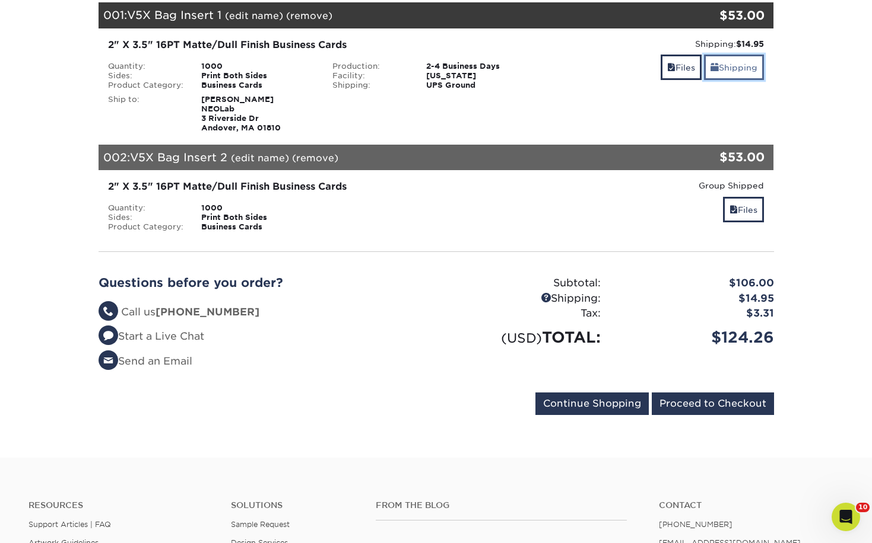
click at [748, 79] on link "Shipping" at bounding box center [734, 68] width 60 height 26
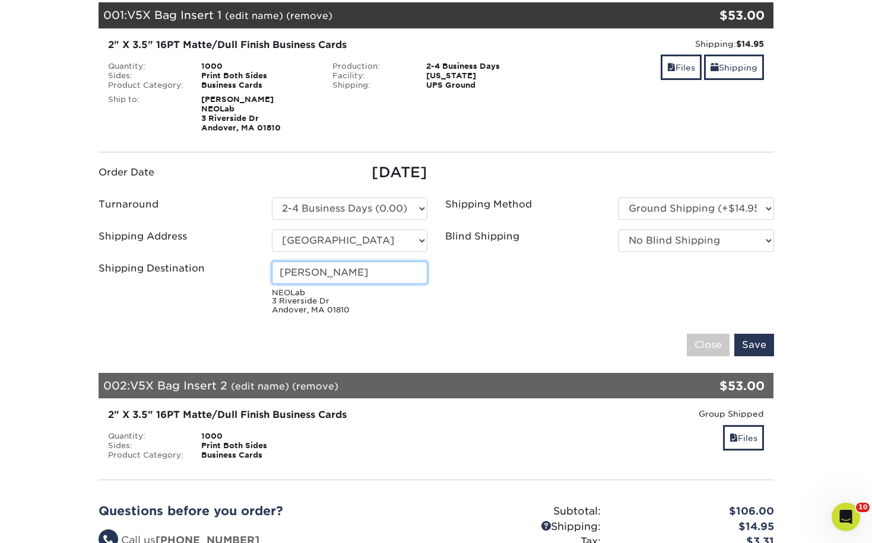
drag, startPoint x: 380, startPoint y: 274, endPoint x: 167, endPoint y: 259, distance: 213.0
click at [183, 268] on div "Shipping Destination Olivia Channon NEOLab 3 Riverside Dr Andover, MA 01810" at bounding box center [263, 291] width 346 height 58
type input "[PERSON_NAME]"
click at [746, 340] on input "Save" at bounding box center [754, 345] width 40 height 23
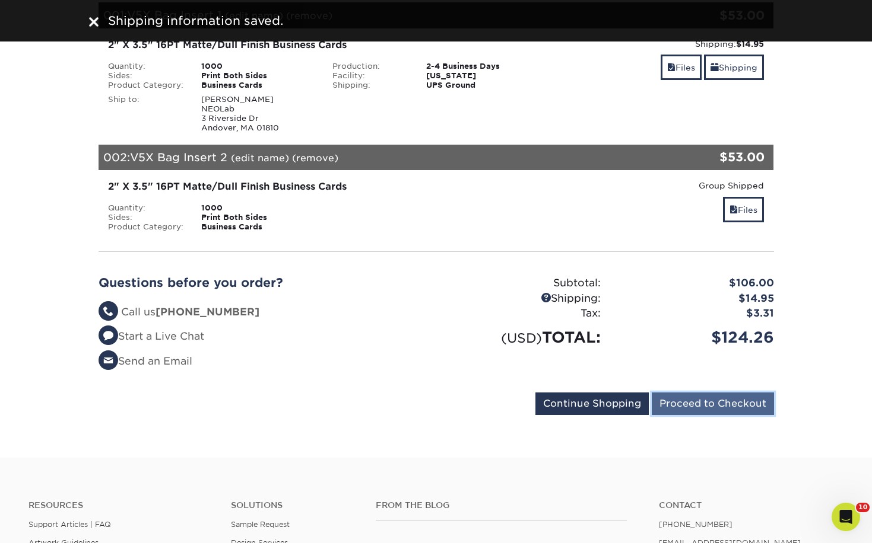
click at [742, 399] on input "Proceed to Checkout" at bounding box center [712, 404] width 122 height 23
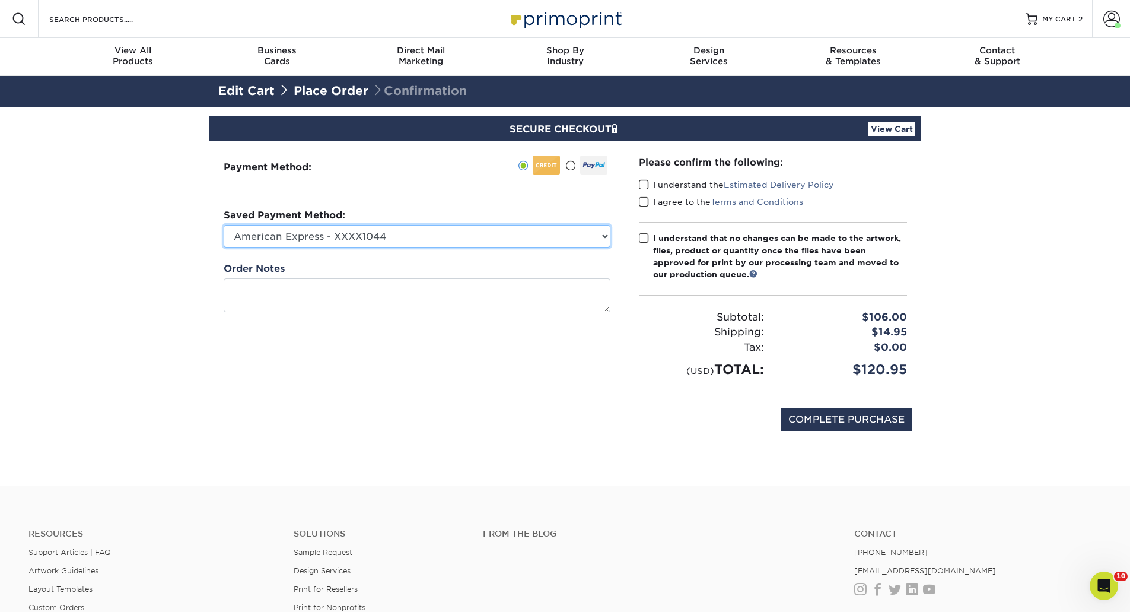
click at [500, 236] on select "American Express - XXXX1044 American Express - XXXX2042 Sandra - XXXX3040 Ameri…" at bounding box center [417, 236] width 387 height 23
select select "55008"
click at [224, 225] on select "American Express - XXXX1044 American Express - XXXX2042 Sandra - XXXX3040 Ameri…" at bounding box center [417, 236] width 387 height 23
click at [644, 186] on span at bounding box center [644, 184] width 10 height 11
click at [0, 0] on input "I understand the Estimated Delivery Policy" at bounding box center [0, 0] width 0 height 0
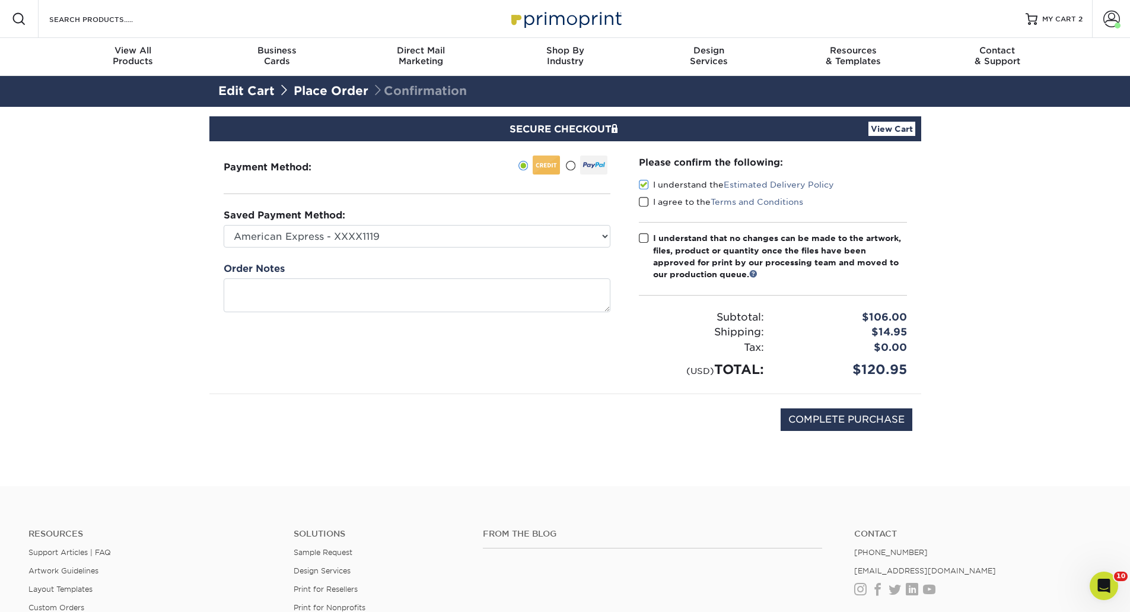
click at [644, 201] on span at bounding box center [644, 201] width 10 height 11
click at [0, 0] on input "I agree to the Terms and Conditions" at bounding box center [0, 0] width 0 height 0
click at [643, 239] on span at bounding box center [644, 238] width 10 height 11
click at [0, 0] on input "I understand that no changes can be made to the artwork, files, product or quan…" at bounding box center [0, 0] width 0 height 0
click at [829, 415] on input "COMPLETE PURCHASE" at bounding box center [847, 419] width 132 height 23
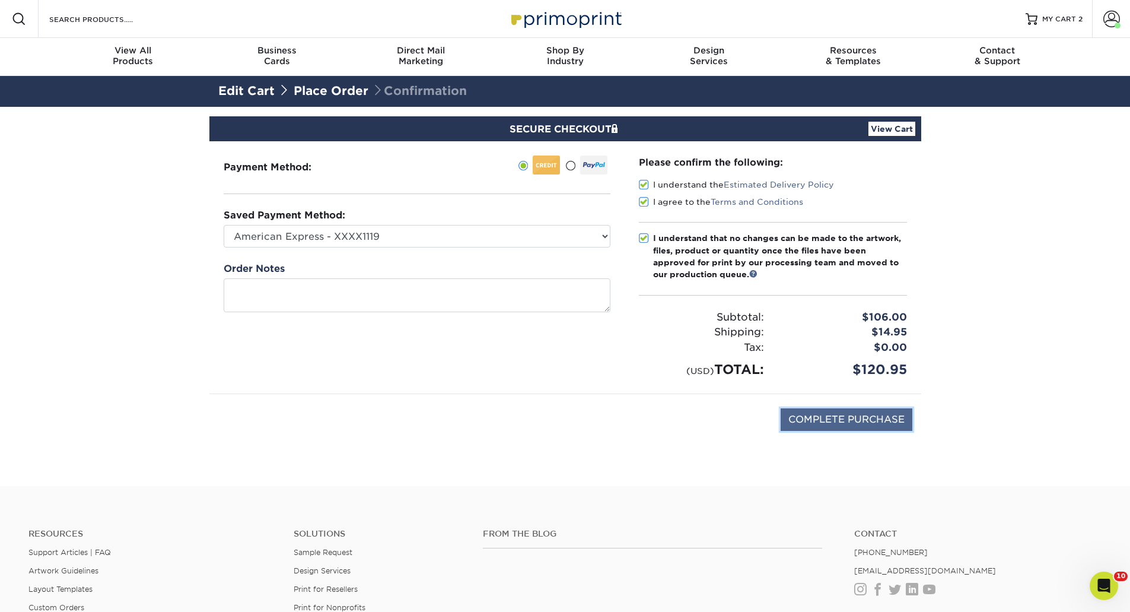
type input "PROCESSING, PLEASE WAIT..."
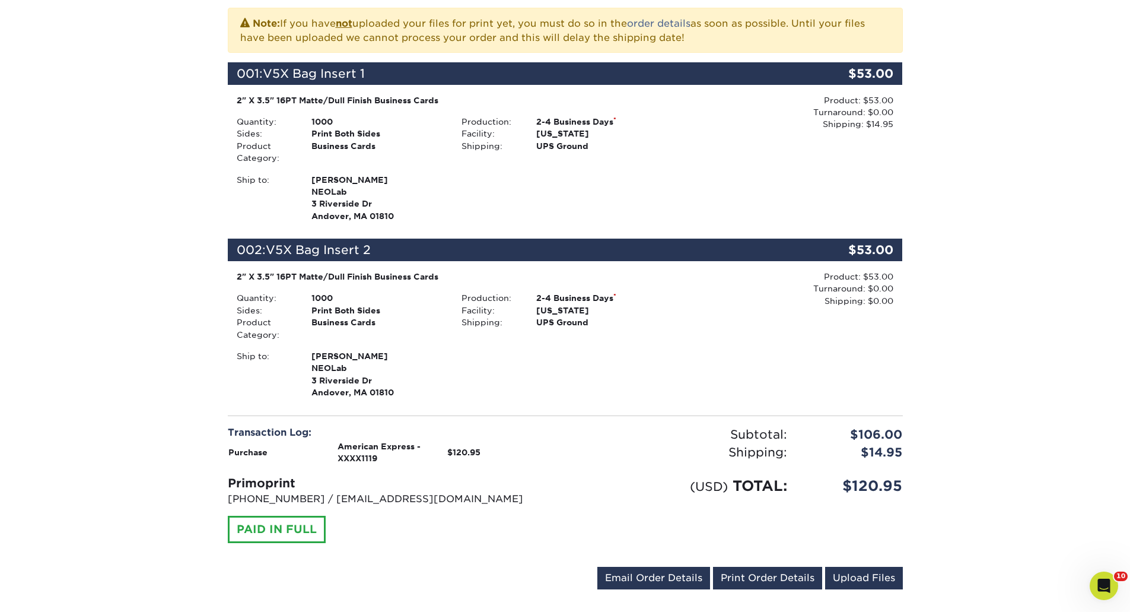
scroll to position [297, 0]
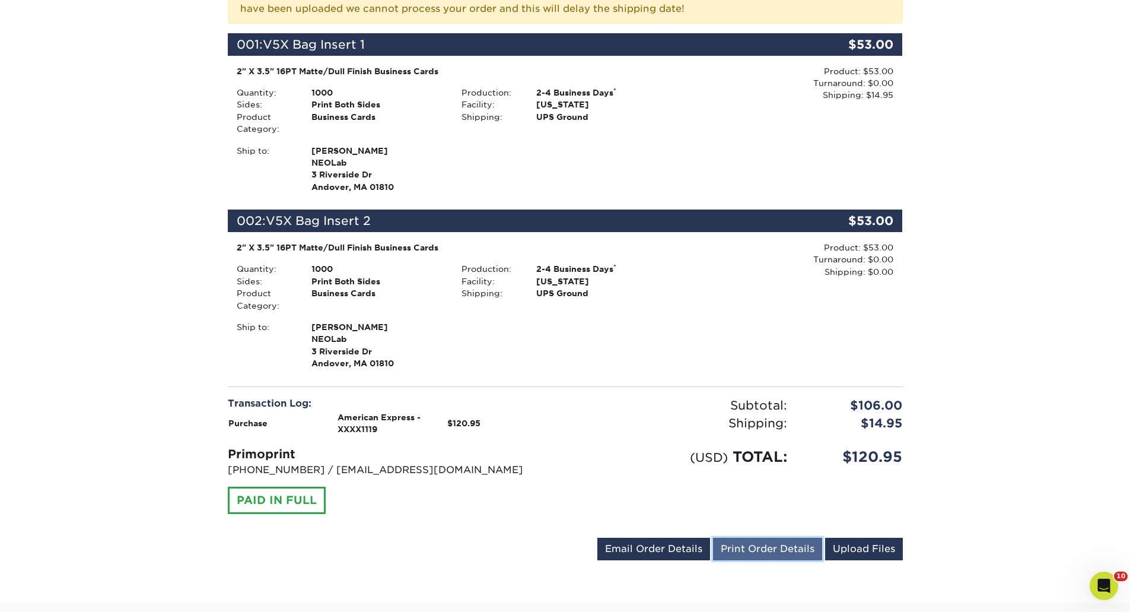
click at [745, 548] on link "Print Order Details" at bounding box center [767, 549] width 109 height 23
